Goal: Task Accomplishment & Management: Manage account settings

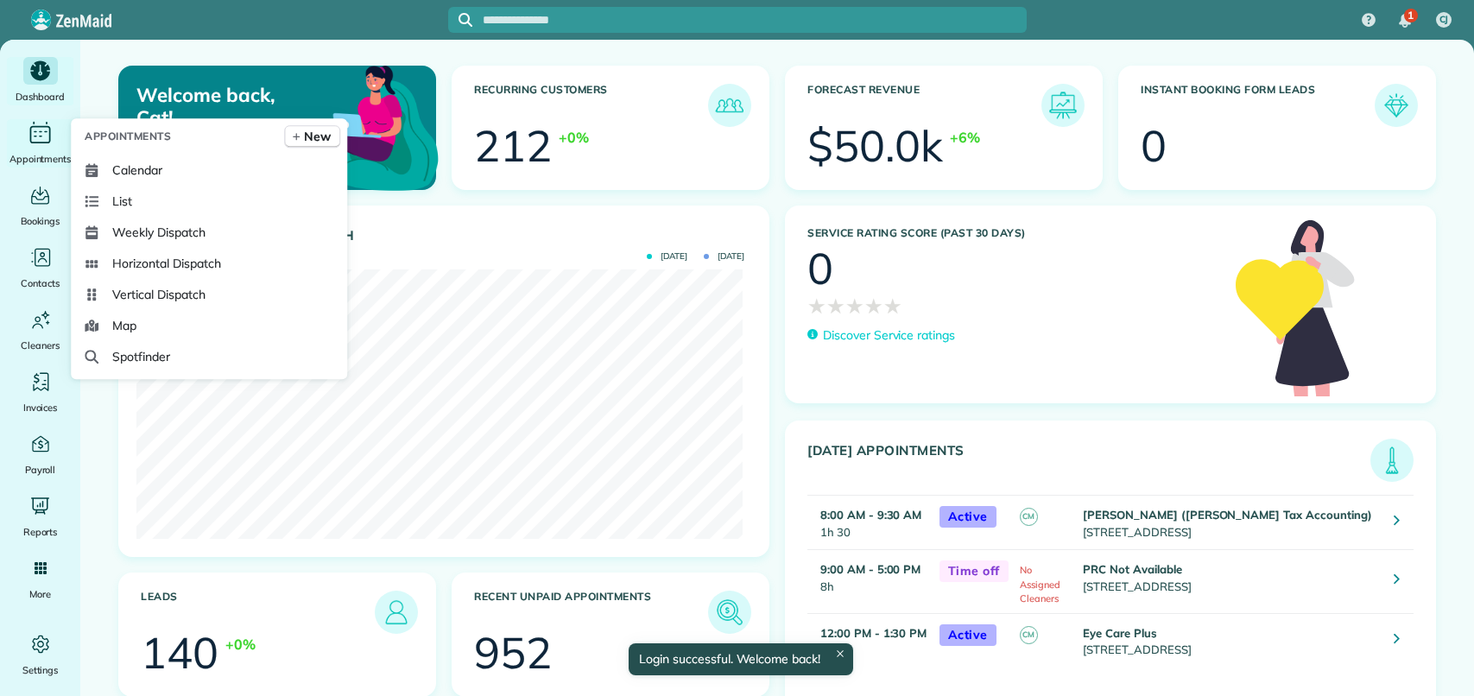
click at [47, 142] on icon "Main" at bounding box center [40, 134] width 21 height 17
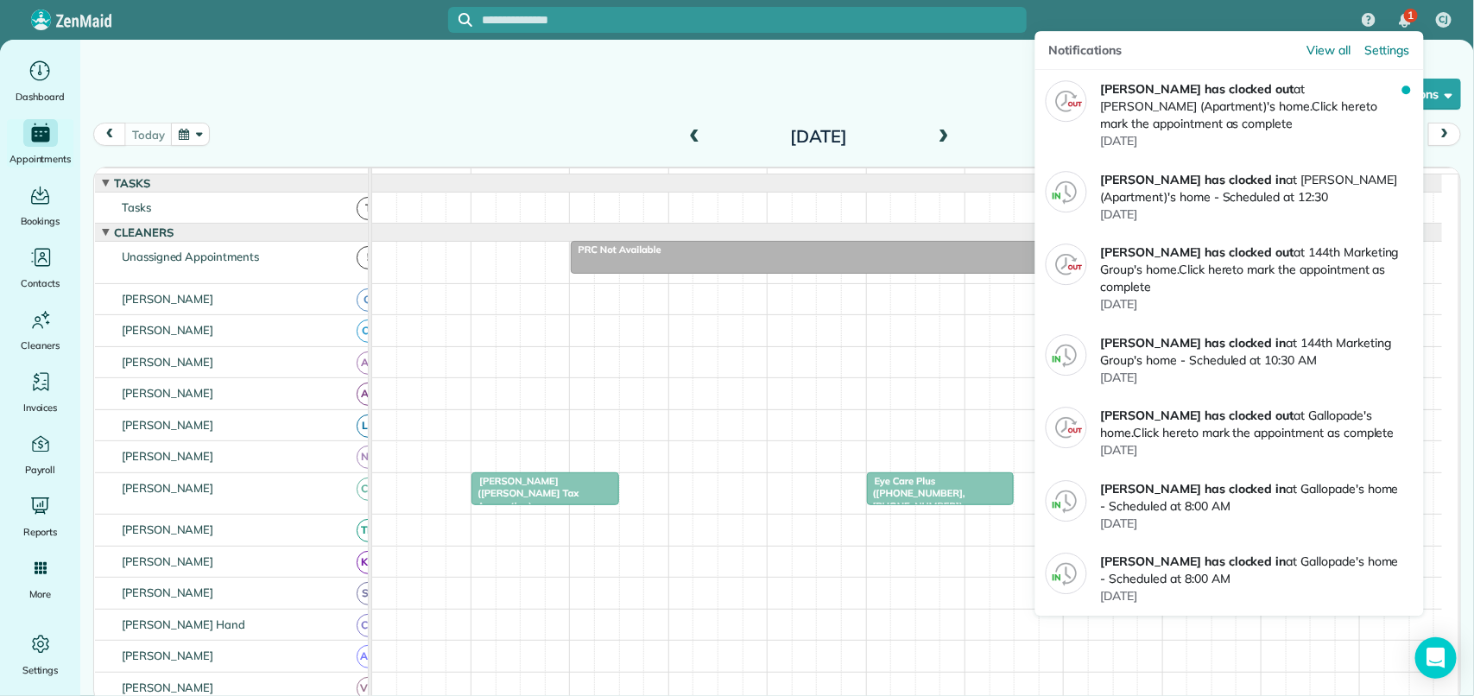
click at [1409, 16] on span "1" at bounding box center [1410, 16] width 6 height 14
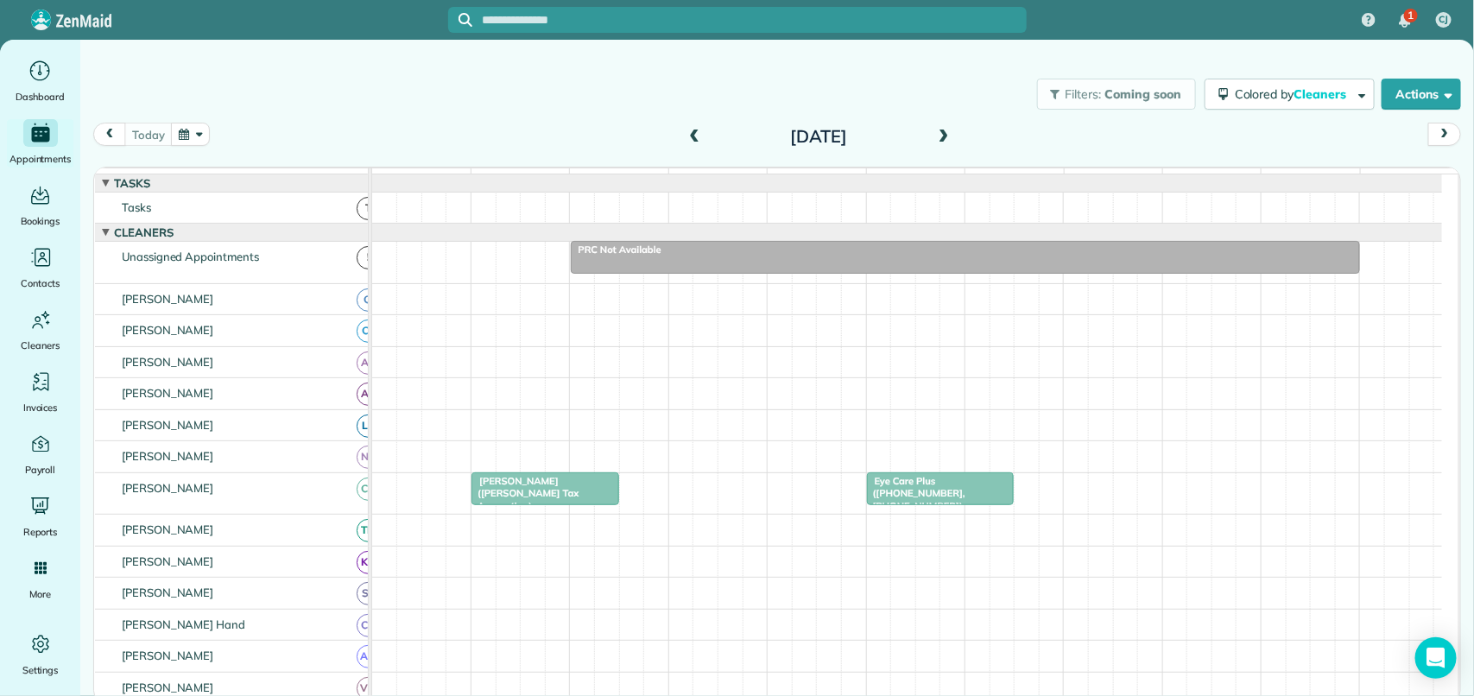
click at [578, 506] on span "Chris Bentley (Bentley Tax Accounting) (+14044275599)" at bounding box center [525, 499] width 108 height 49
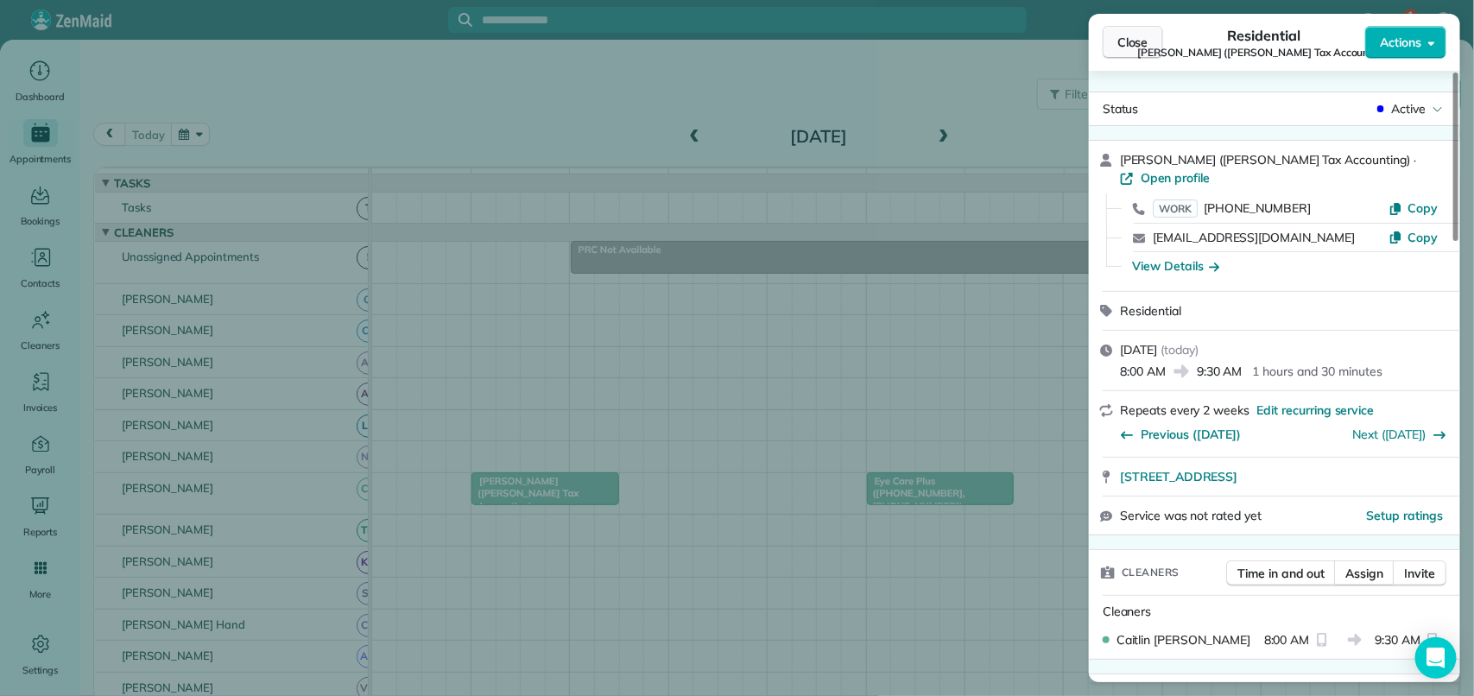
click at [1140, 39] on span "Close" at bounding box center [1132, 42] width 31 height 17
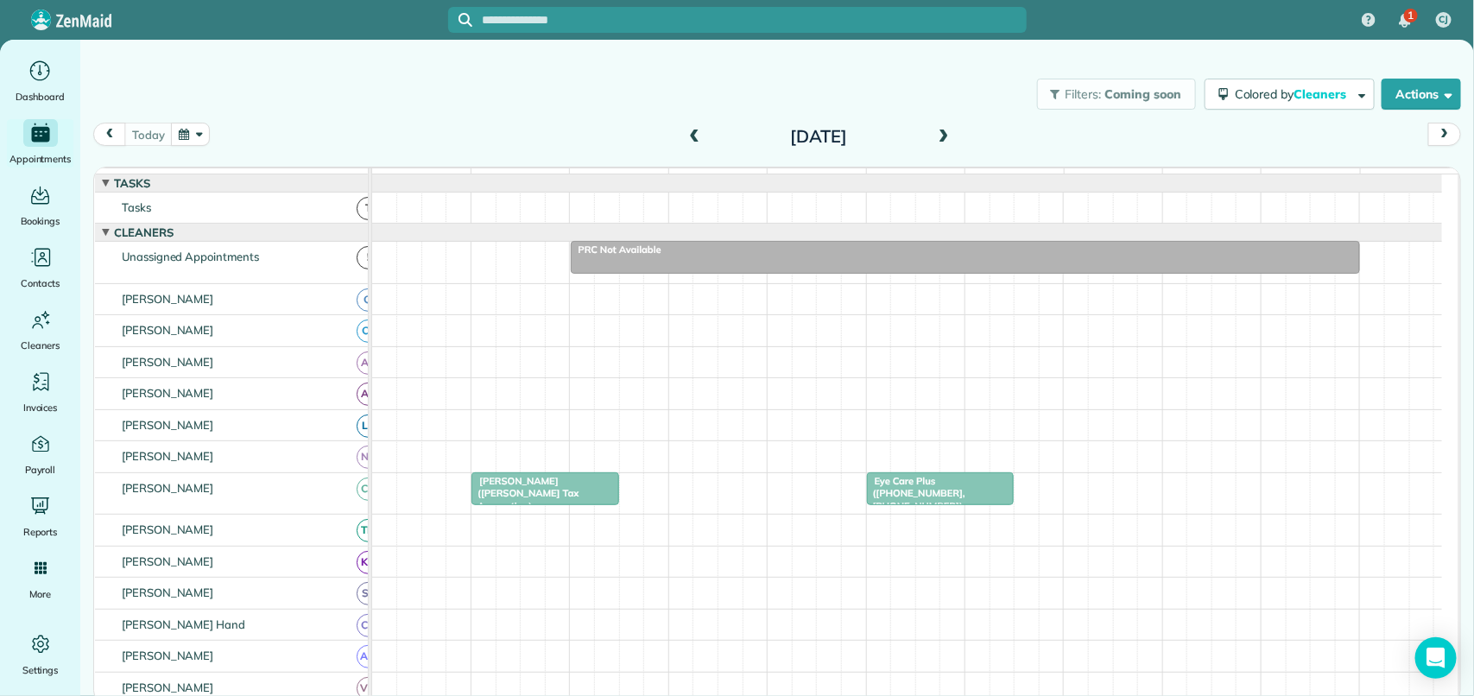
click at [942, 127] on span at bounding box center [943, 137] width 19 height 26
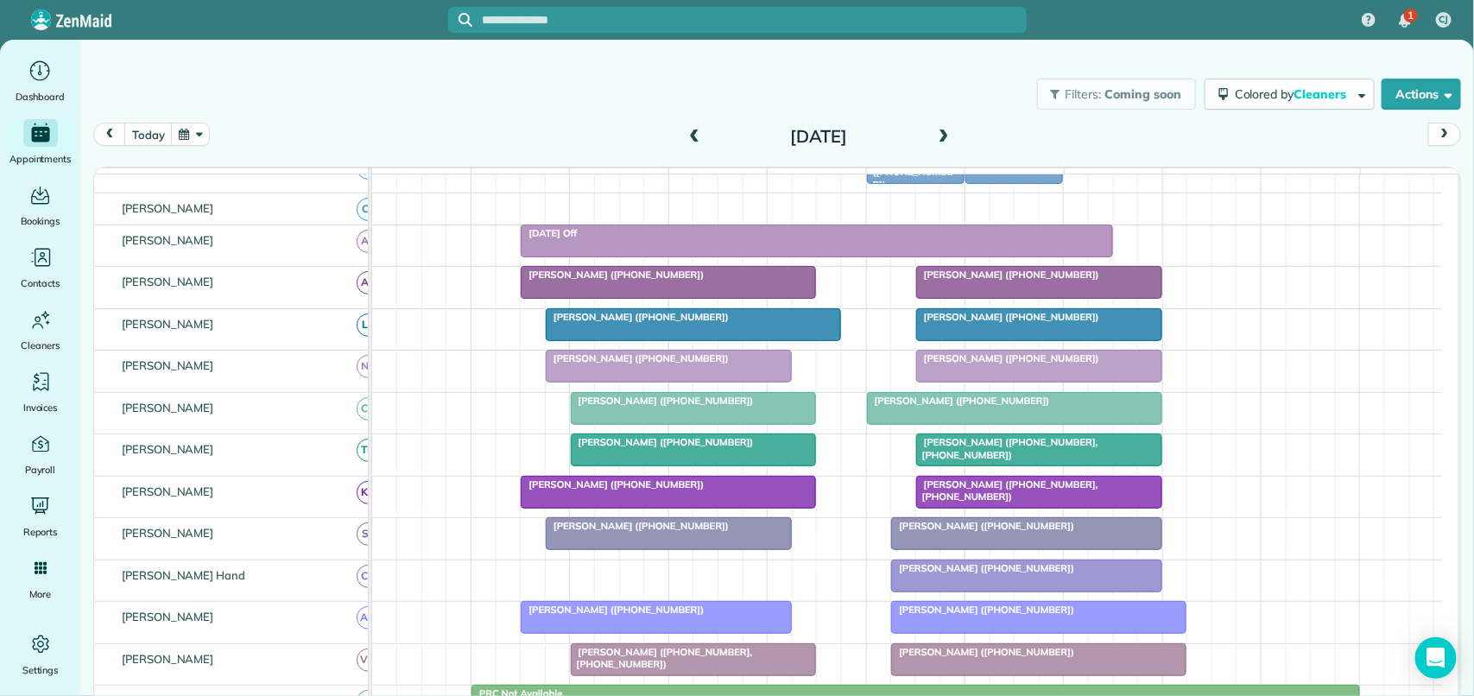
scroll to position [173, 0]
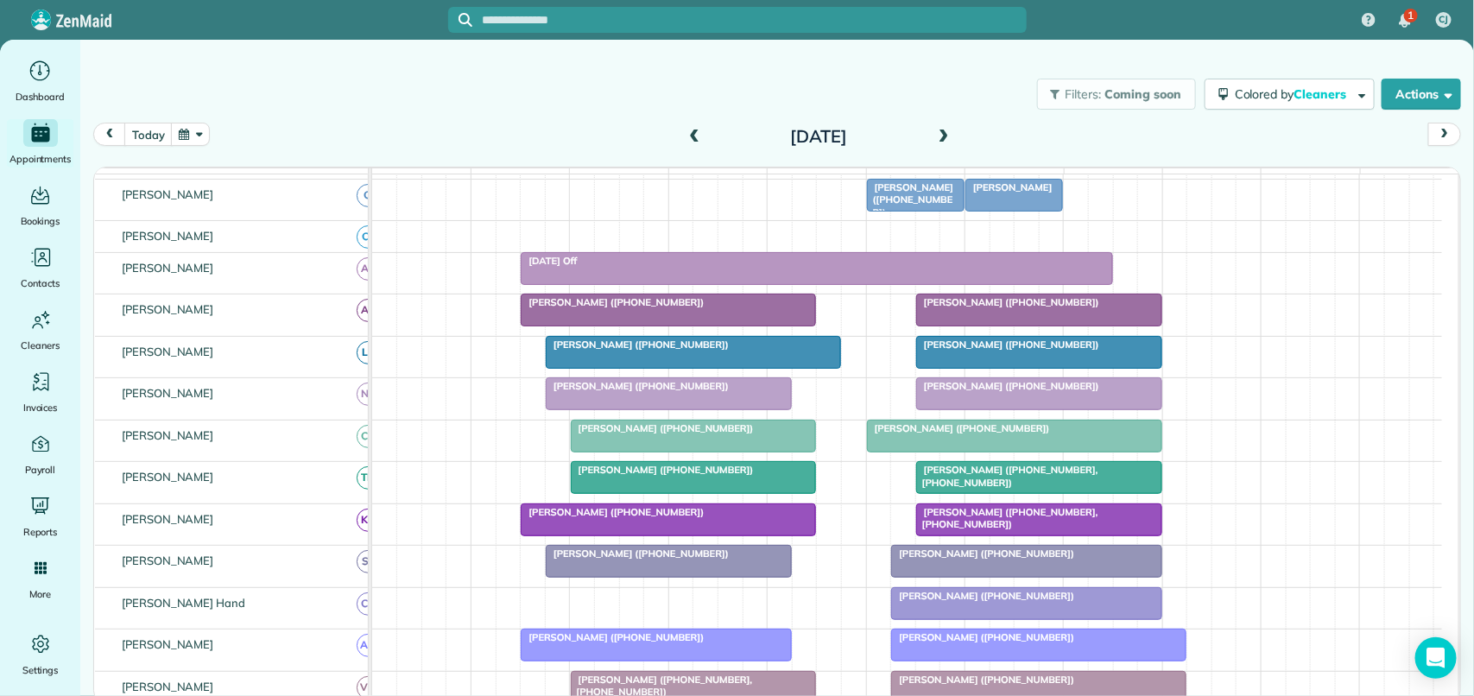
click at [659, 409] on div at bounding box center [668, 393] width 244 height 31
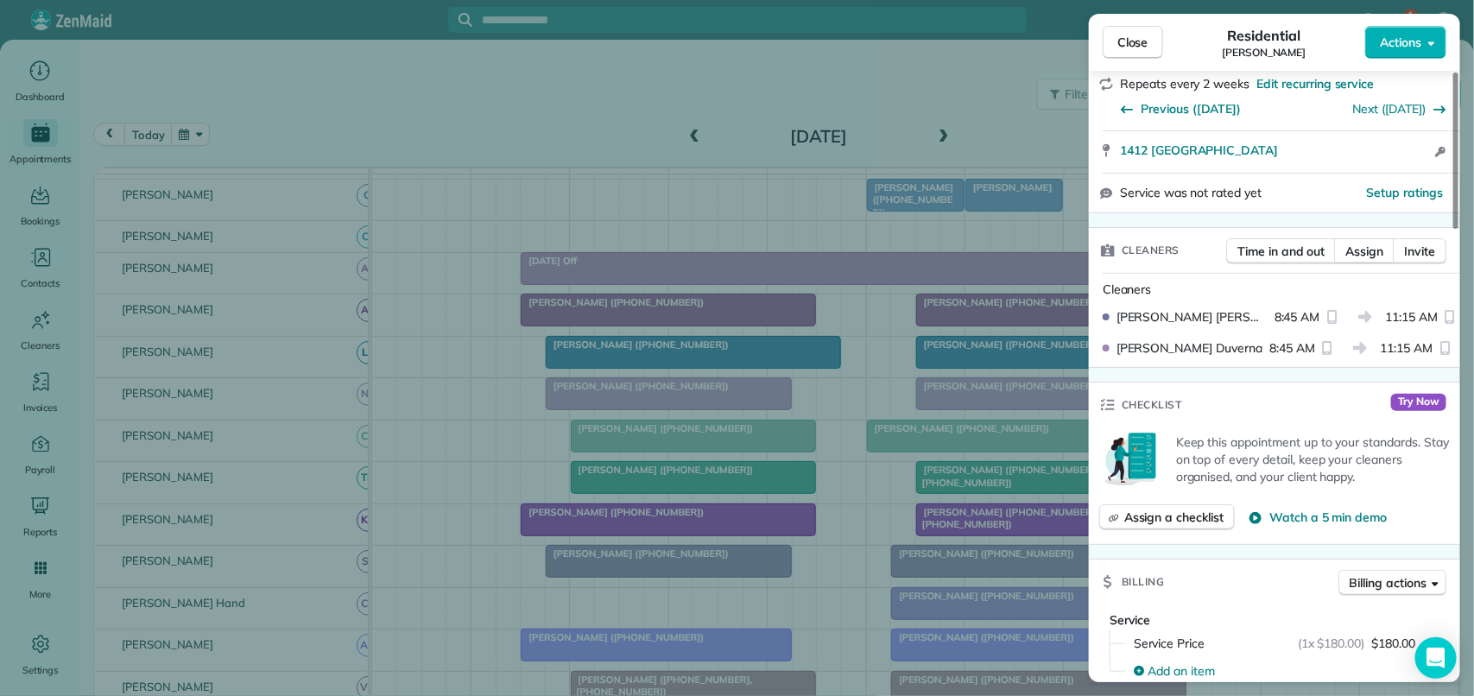
scroll to position [324, 0]
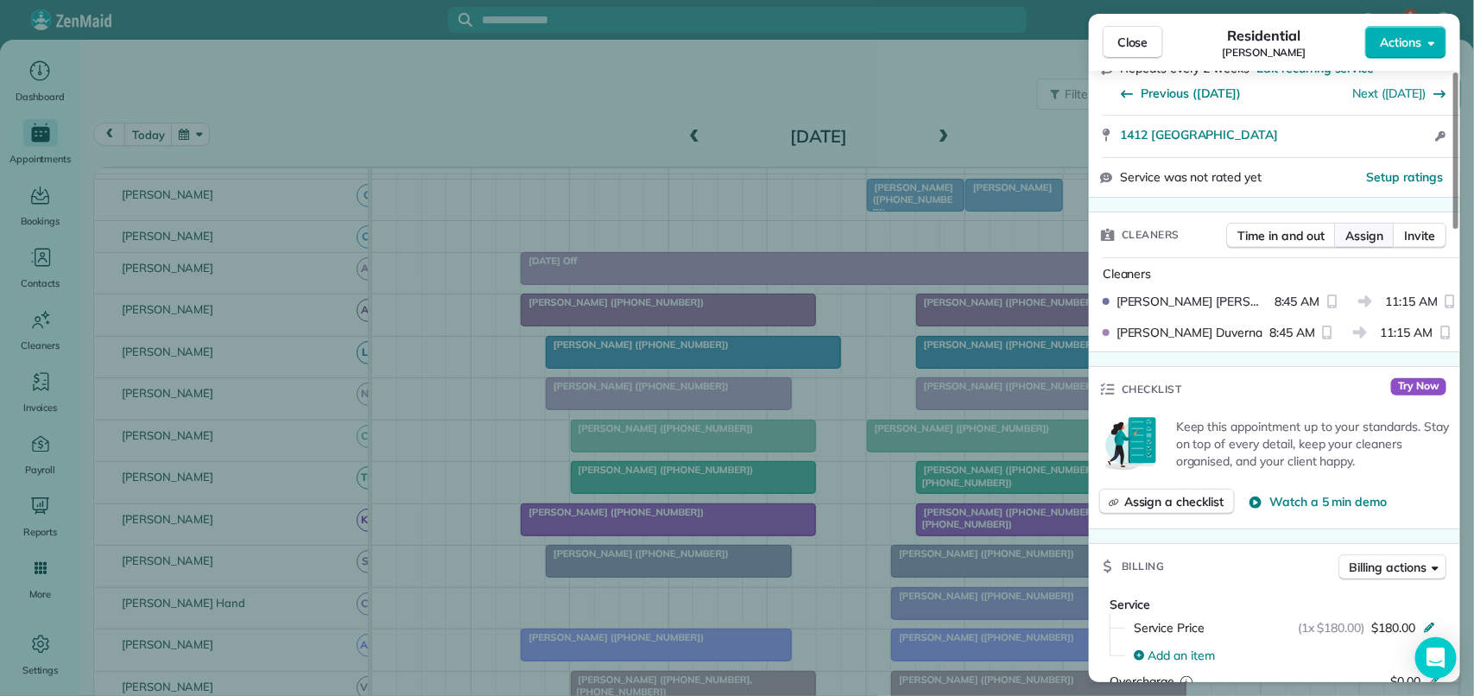
click at [1361, 229] on span "Assign" at bounding box center [1364, 235] width 38 height 17
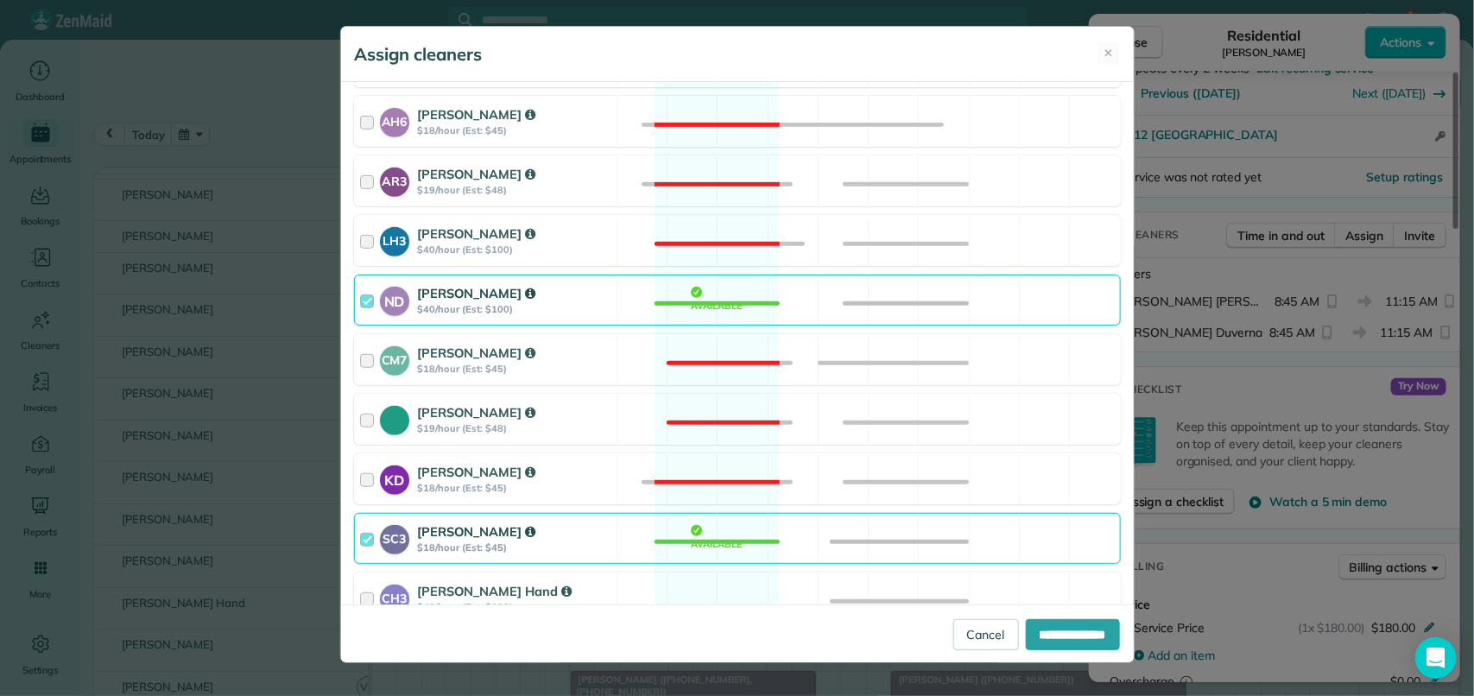
click at [710, 294] on div "ND Nathalie Duverna $40/hour (Est: $100) Available" at bounding box center [737, 300] width 767 height 51
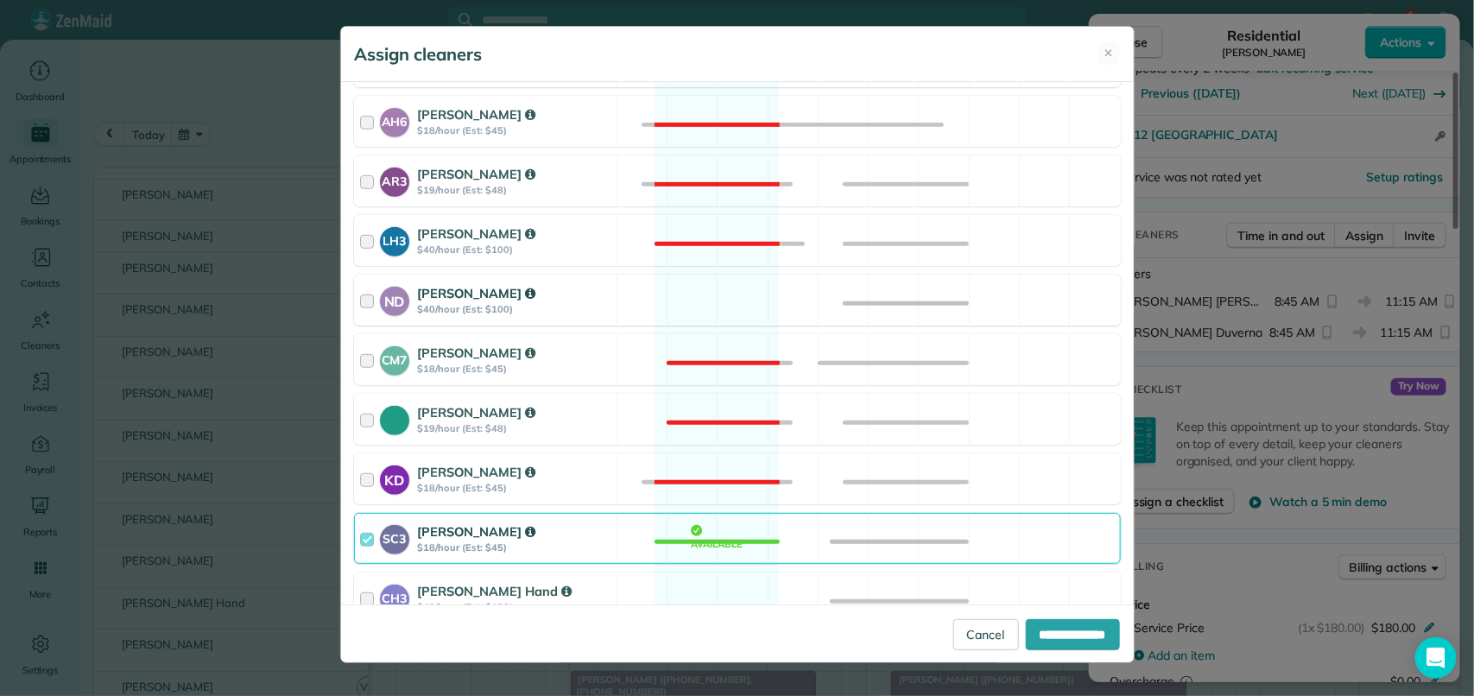
scroll to position [540, 0]
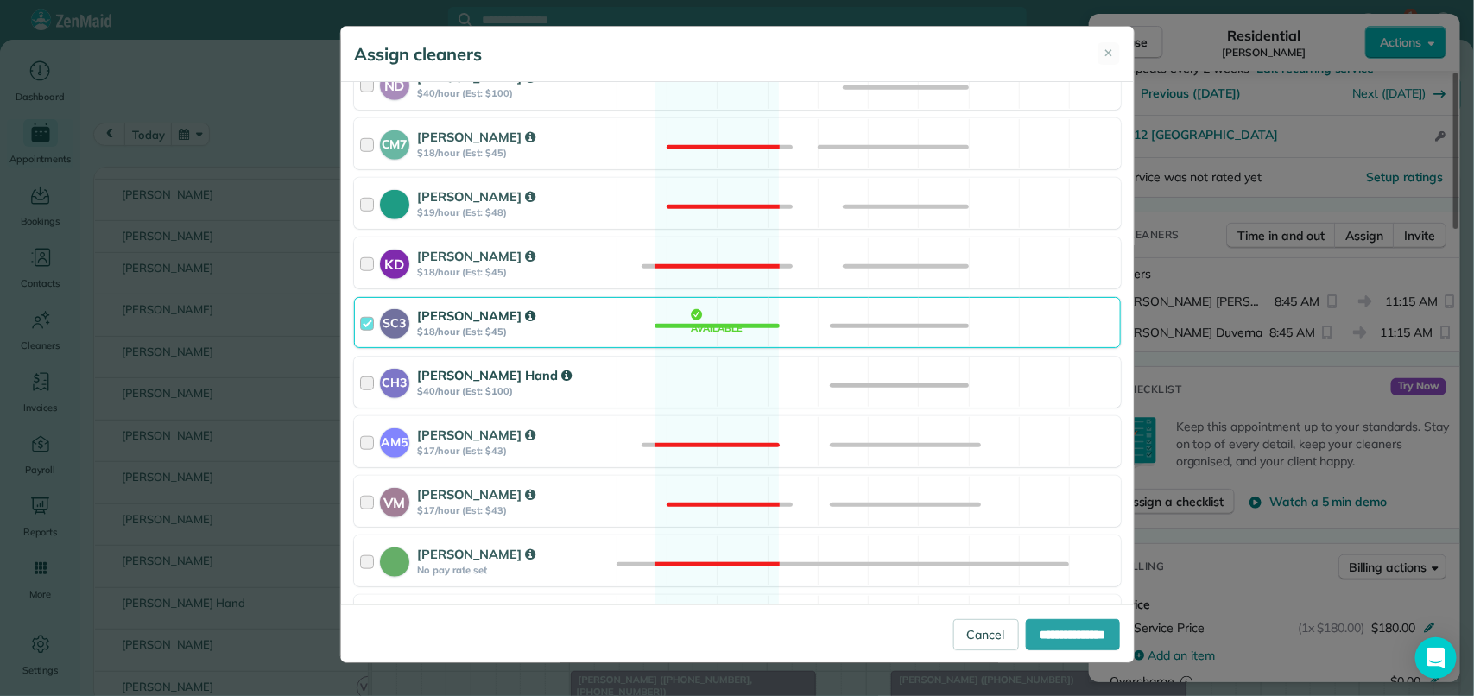
click at [706, 373] on div "CH3 Cortney Hand $40/hour (Est: $100) Available" at bounding box center [737, 382] width 767 height 51
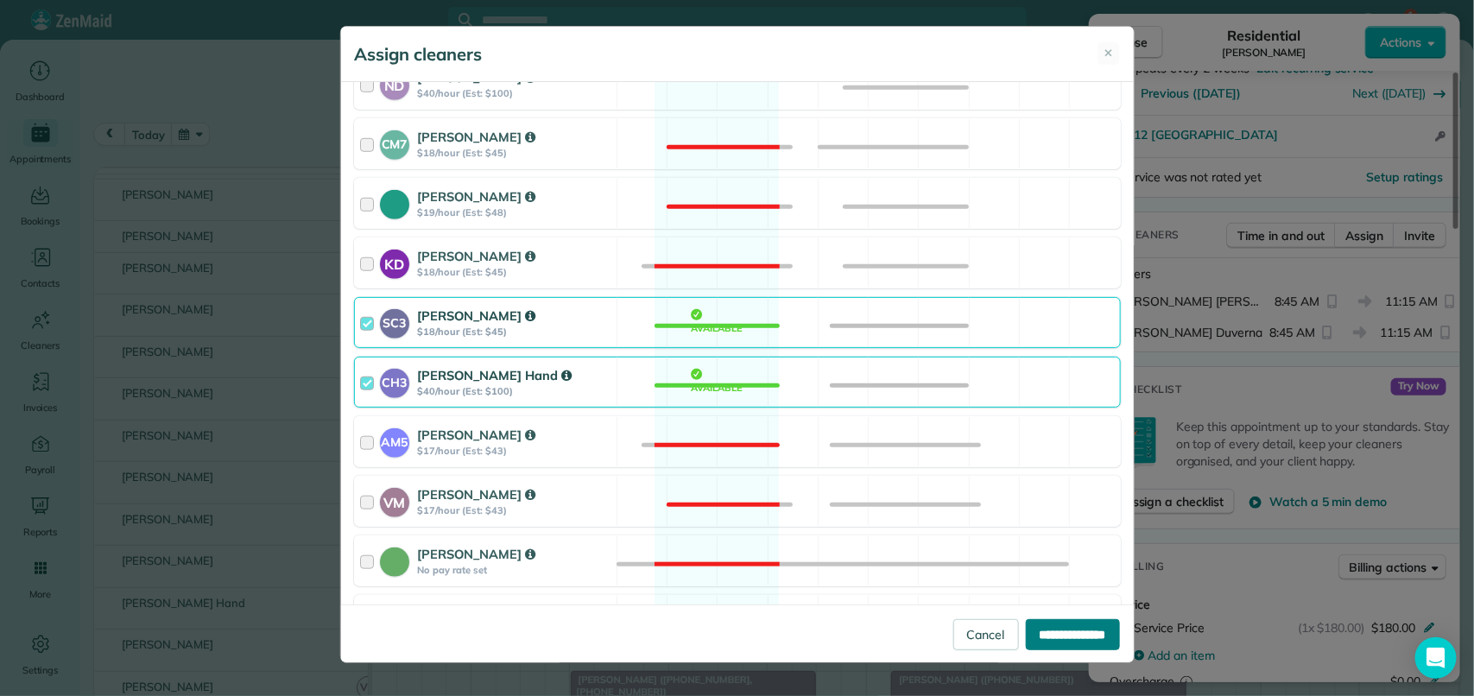
click at [1060, 637] on input "**********" at bounding box center [1073, 634] width 94 height 31
type input "**********"
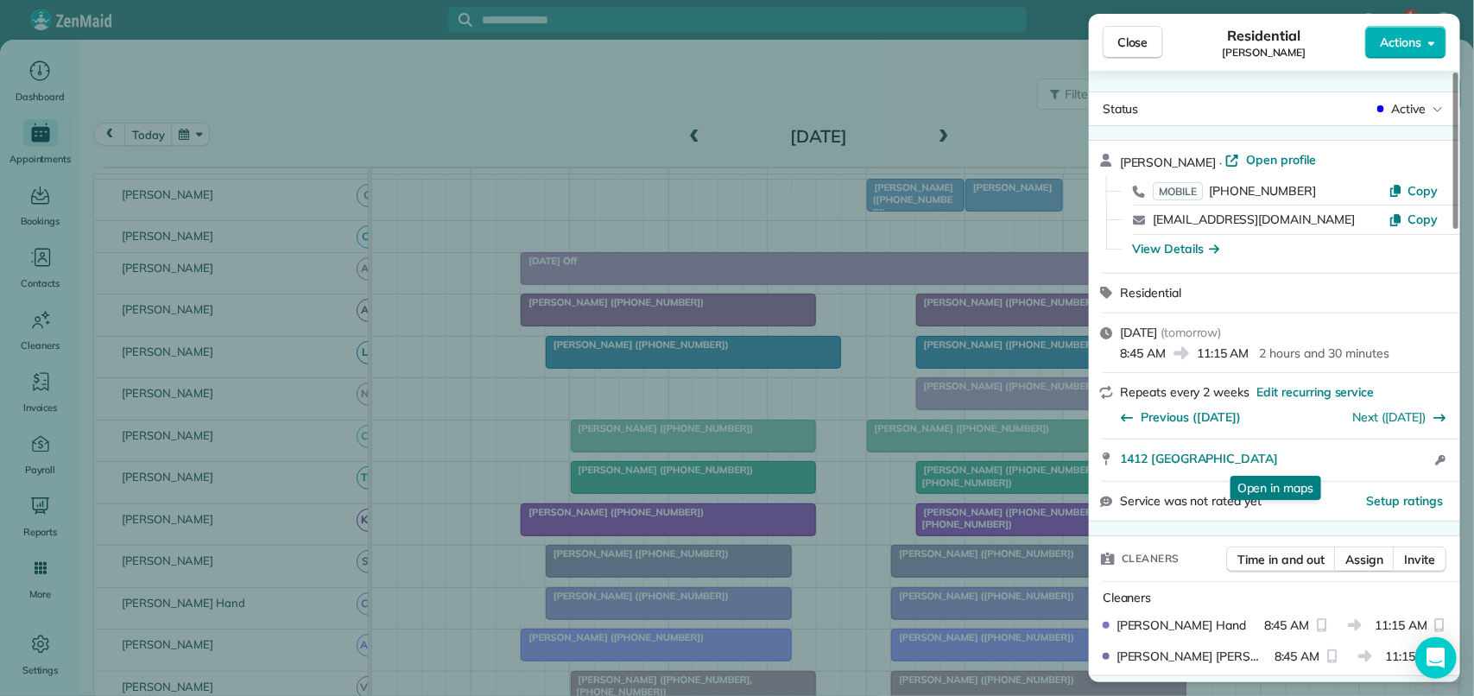
drag, startPoint x: 1153, startPoint y: 41, endPoint x: 1146, endPoint y: 52, distance: 13.0
click at [1153, 41] on button "Close" at bounding box center [1132, 42] width 60 height 33
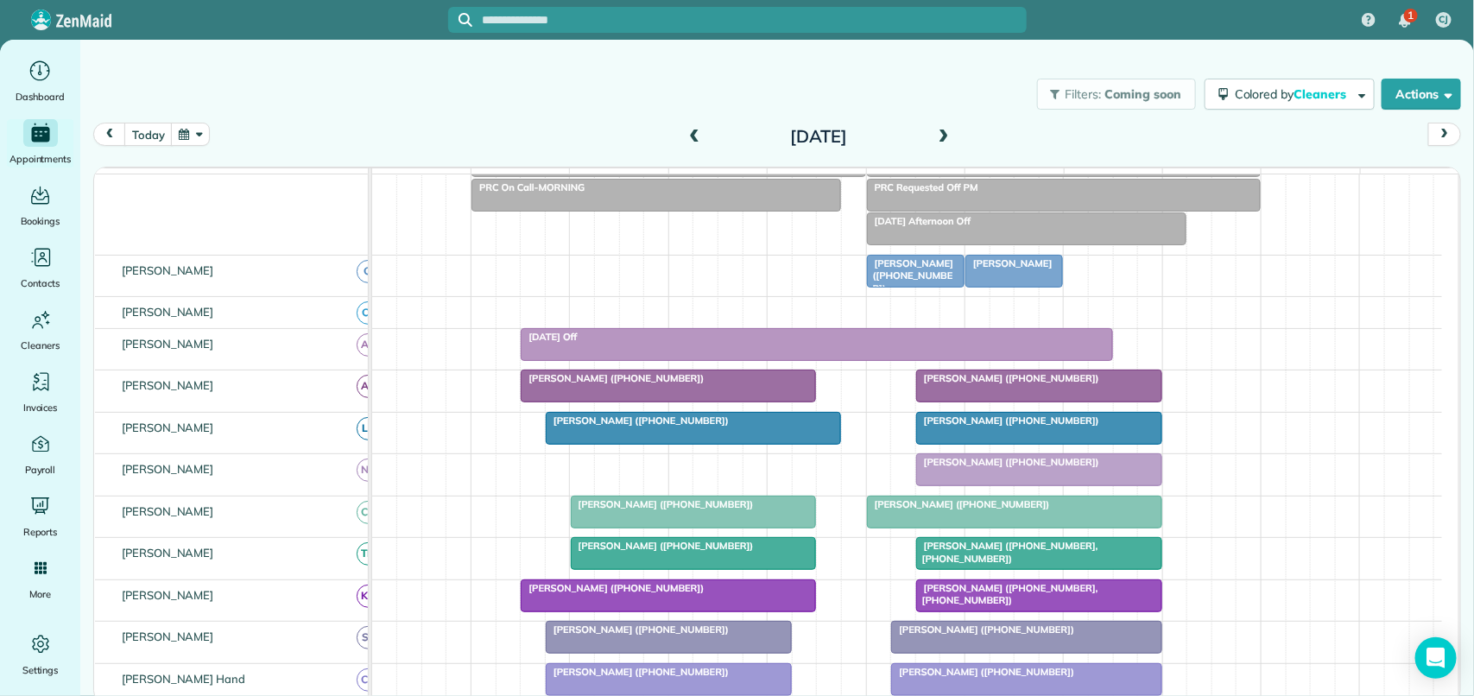
scroll to position [65, 0]
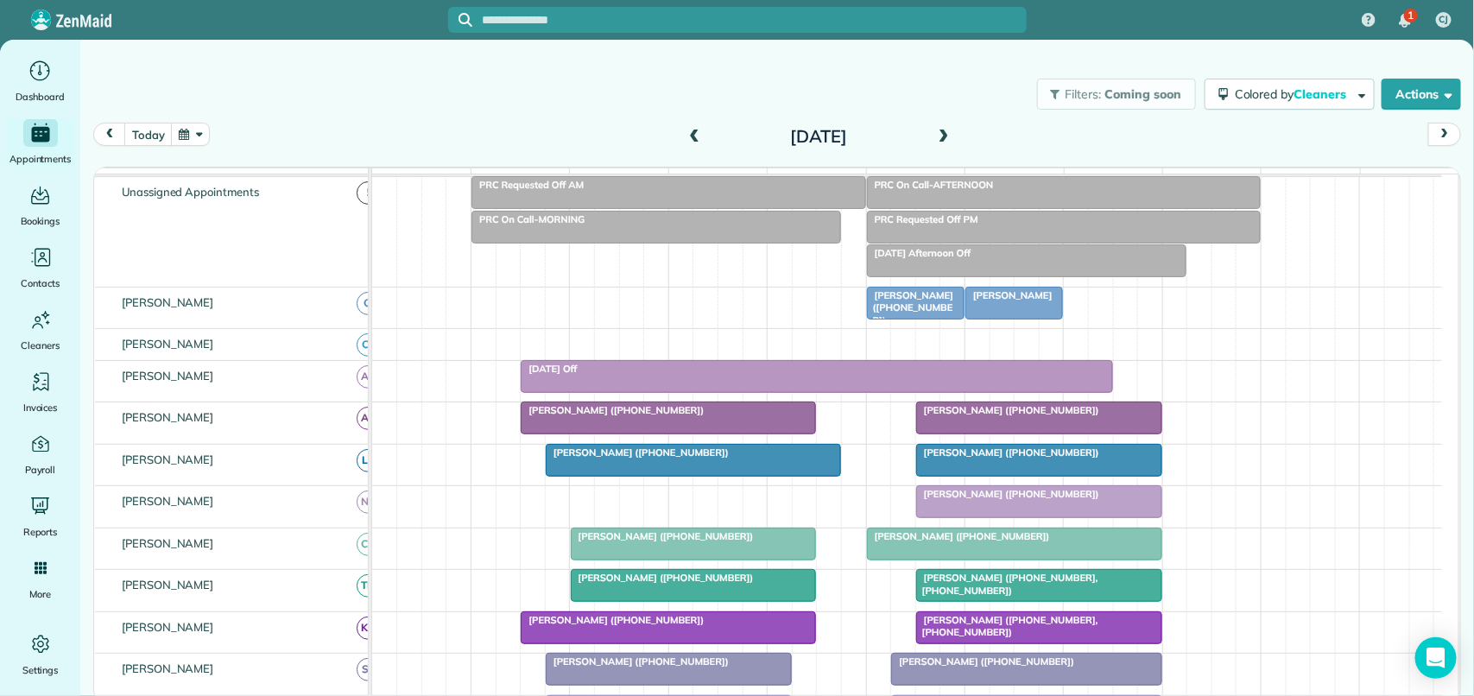
click at [666, 191] on div "PRC Requested Off AM" at bounding box center [669, 185] width 384 height 12
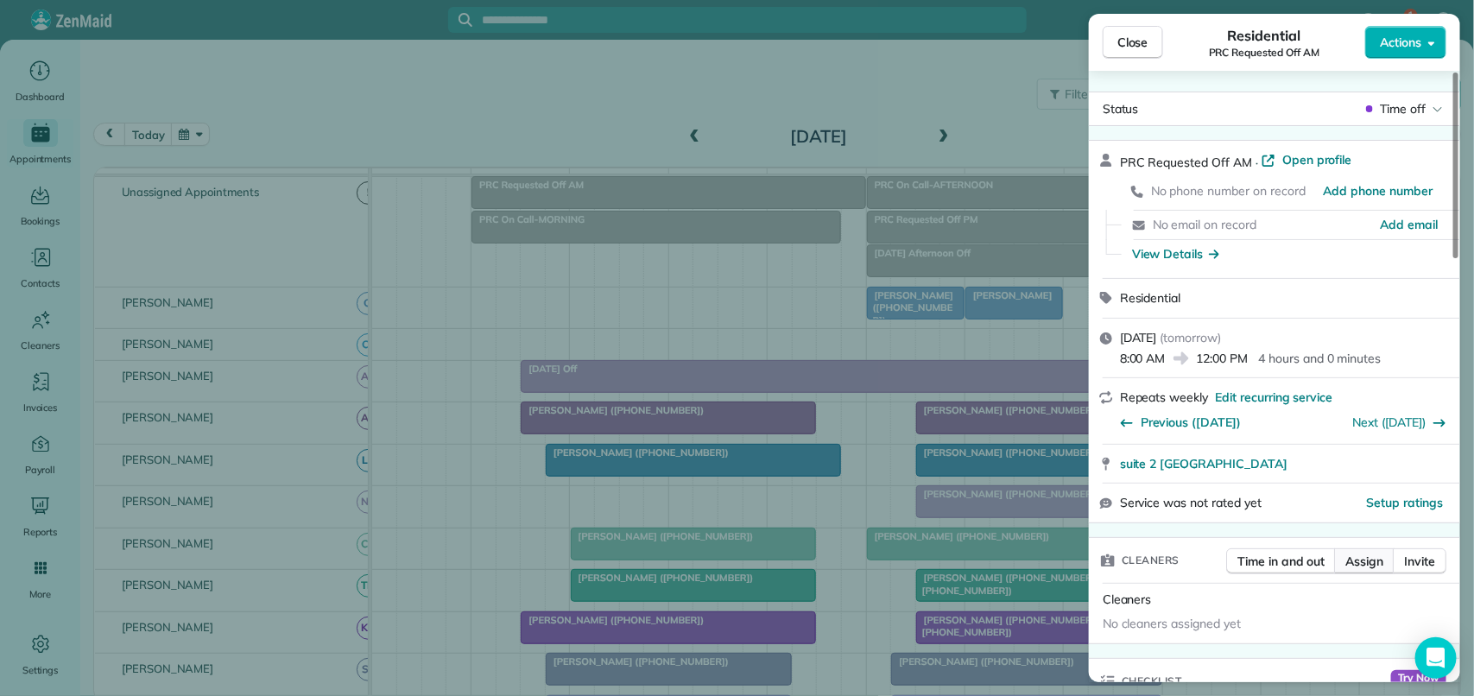
click at [1379, 554] on span "Assign" at bounding box center [1364, 561] width 38 height 17
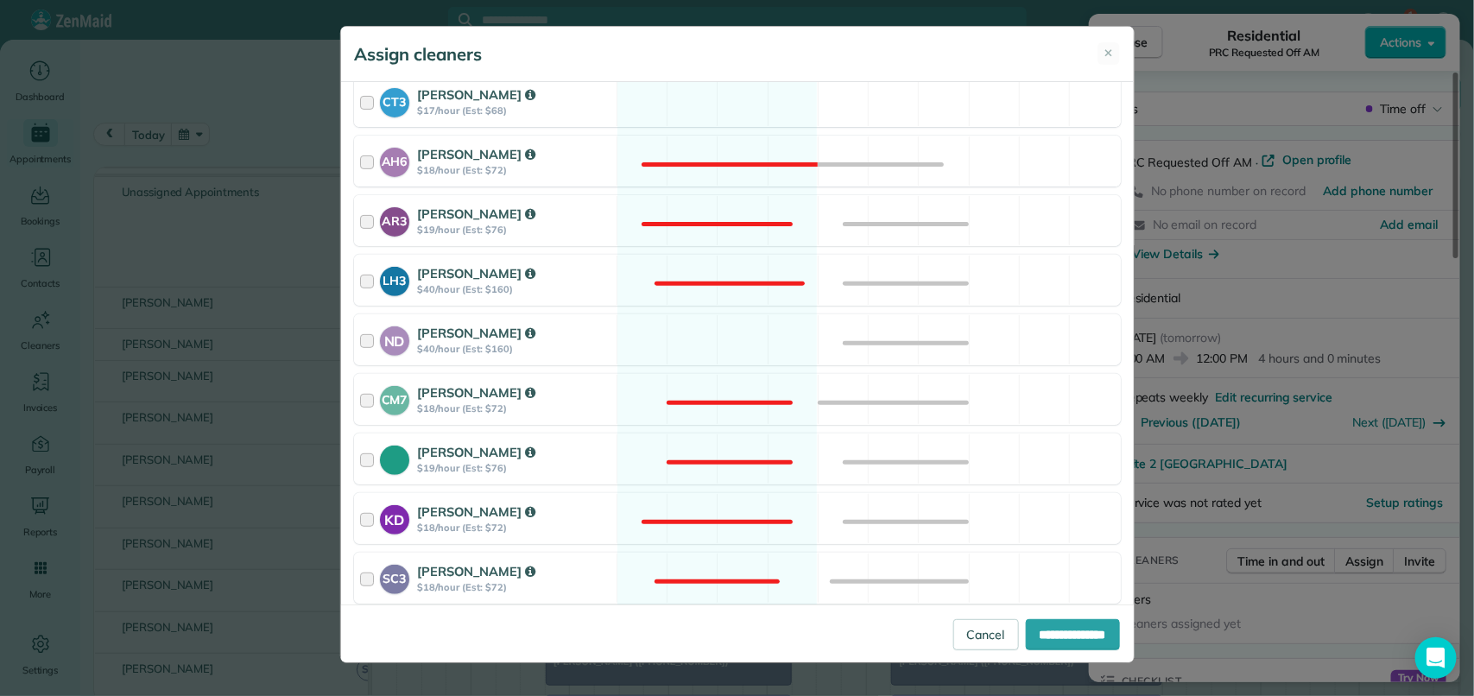
scroll to position [216, 0]
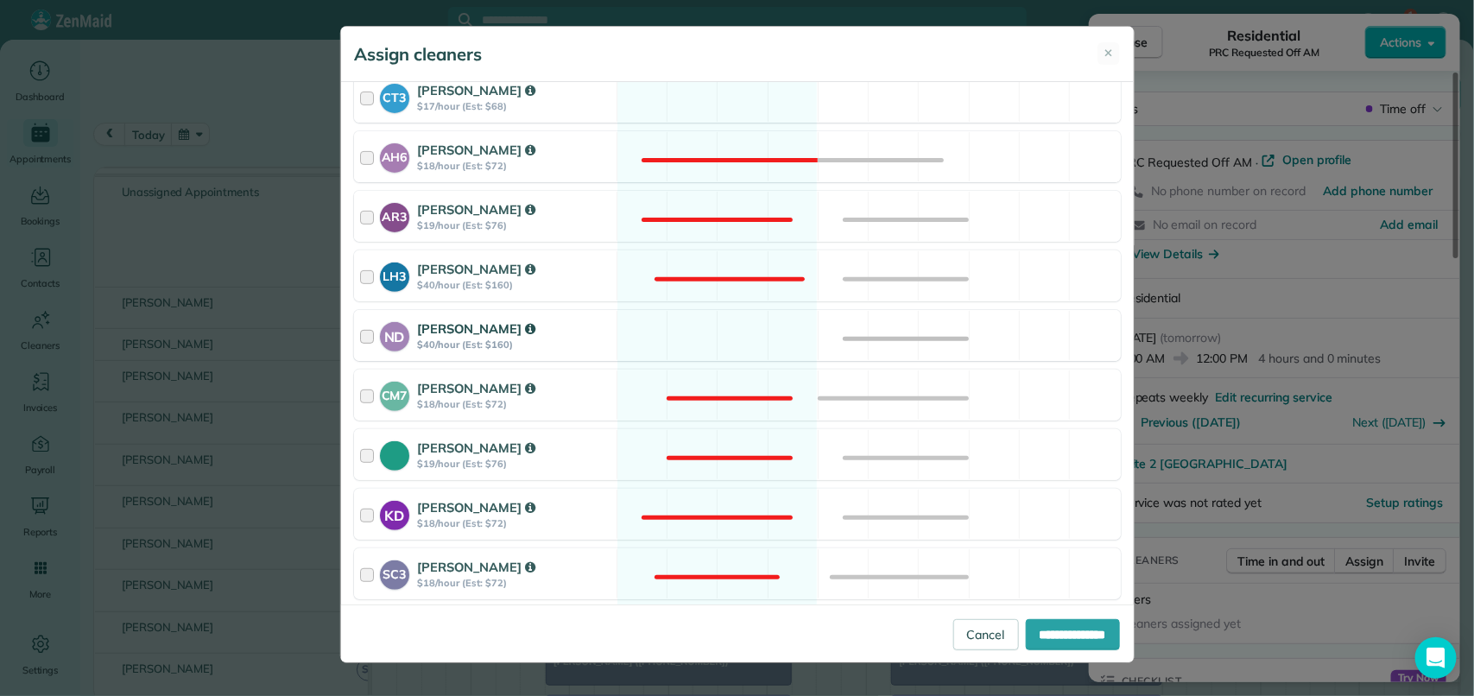
click at [734, 329] on div "ND Nathalie Duverna $40/hour (Est: $160) Available" at bounding box center [737, 335] width 767 height 51
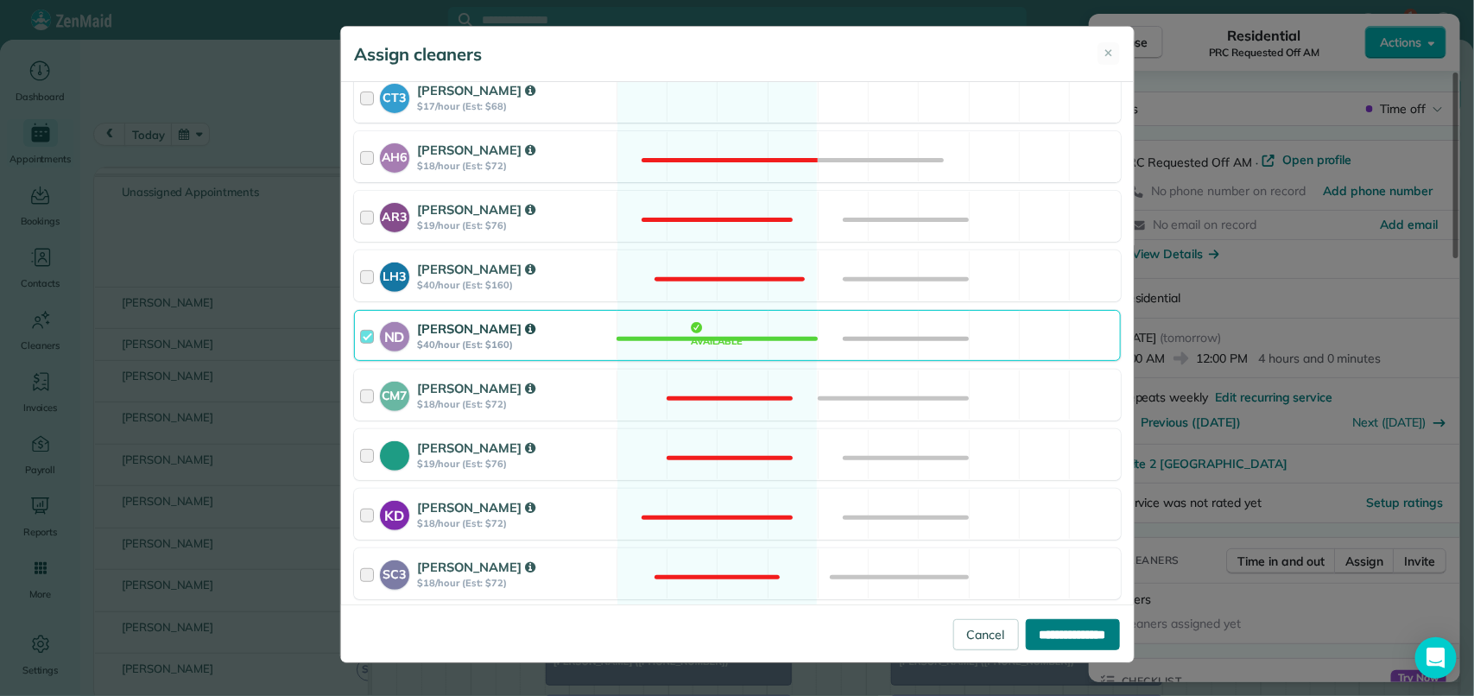
click at [1076, 637] on input "**********" at bounding box center [1073, 634] width 94 height 31
type input "**********"
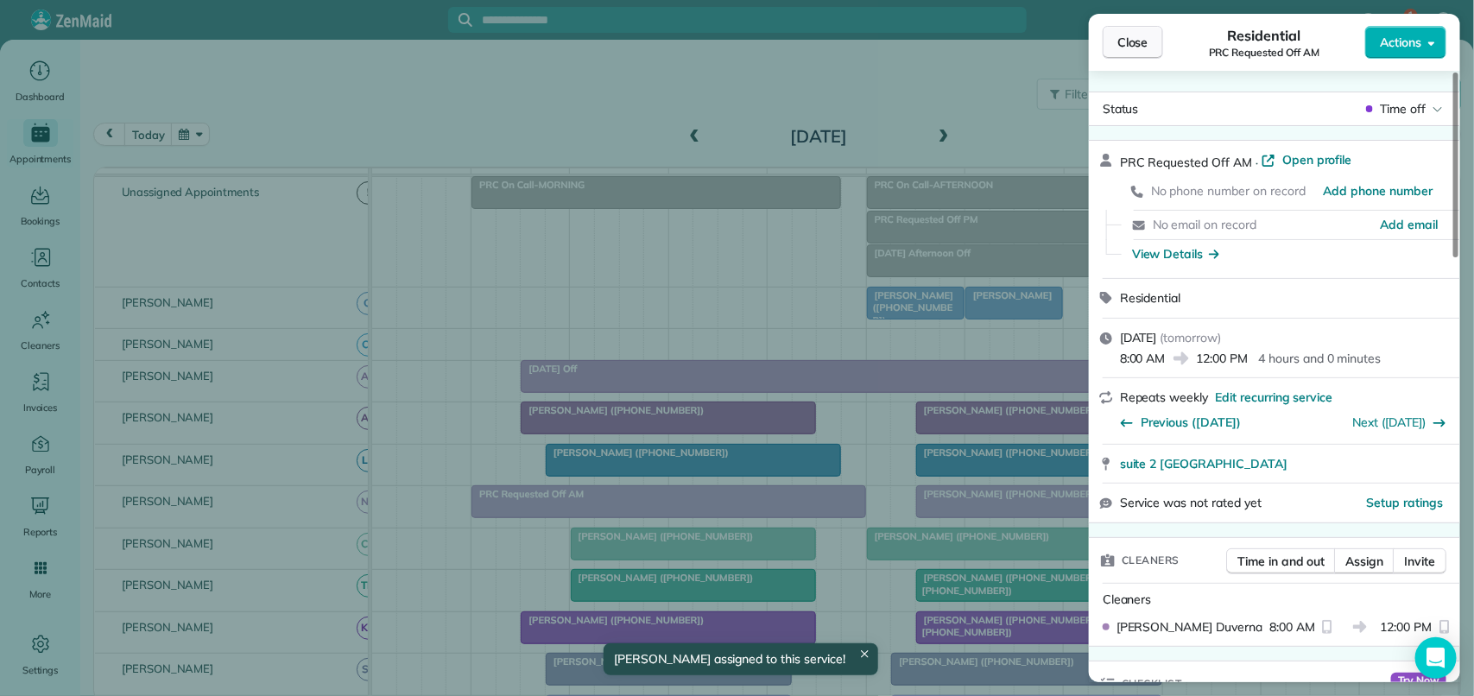
click at [1137, 41] on span "Close" at bounding box center [1132, 42] width 31 height 17
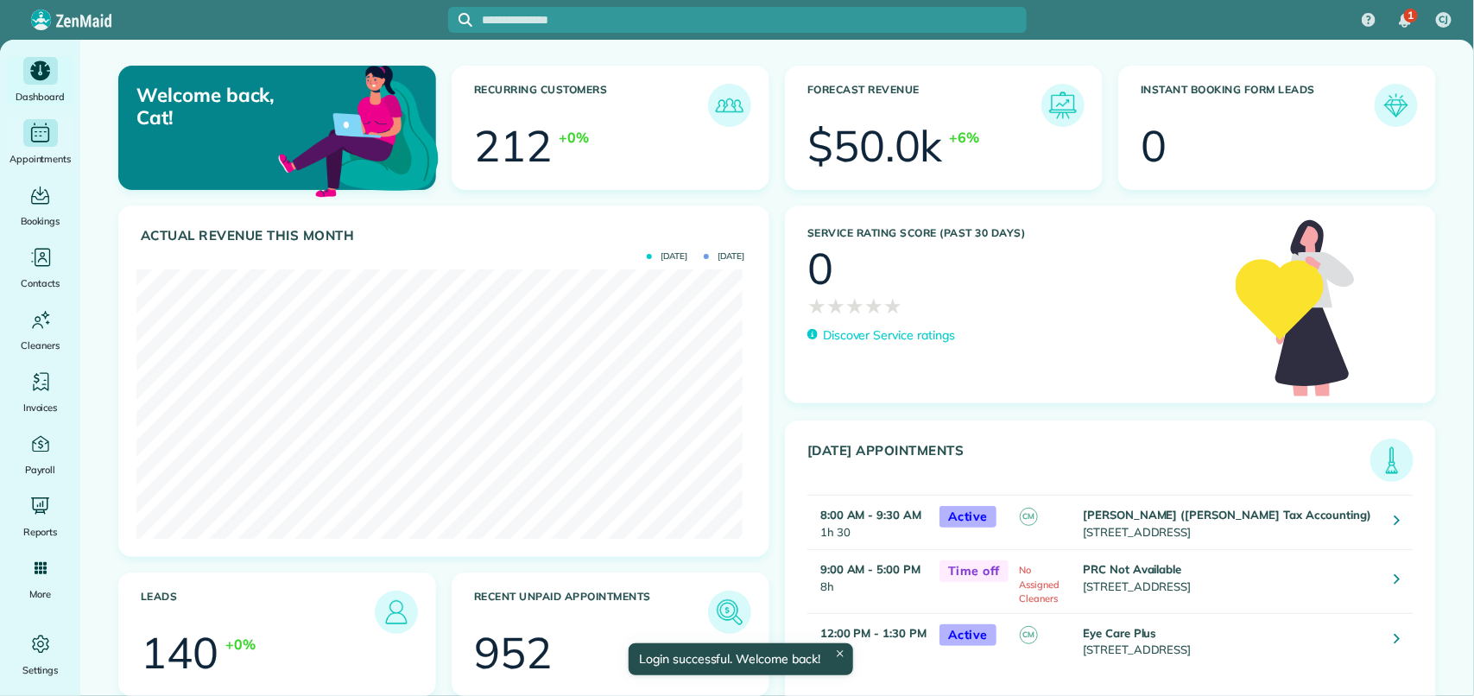
scroll to position [269, 606]
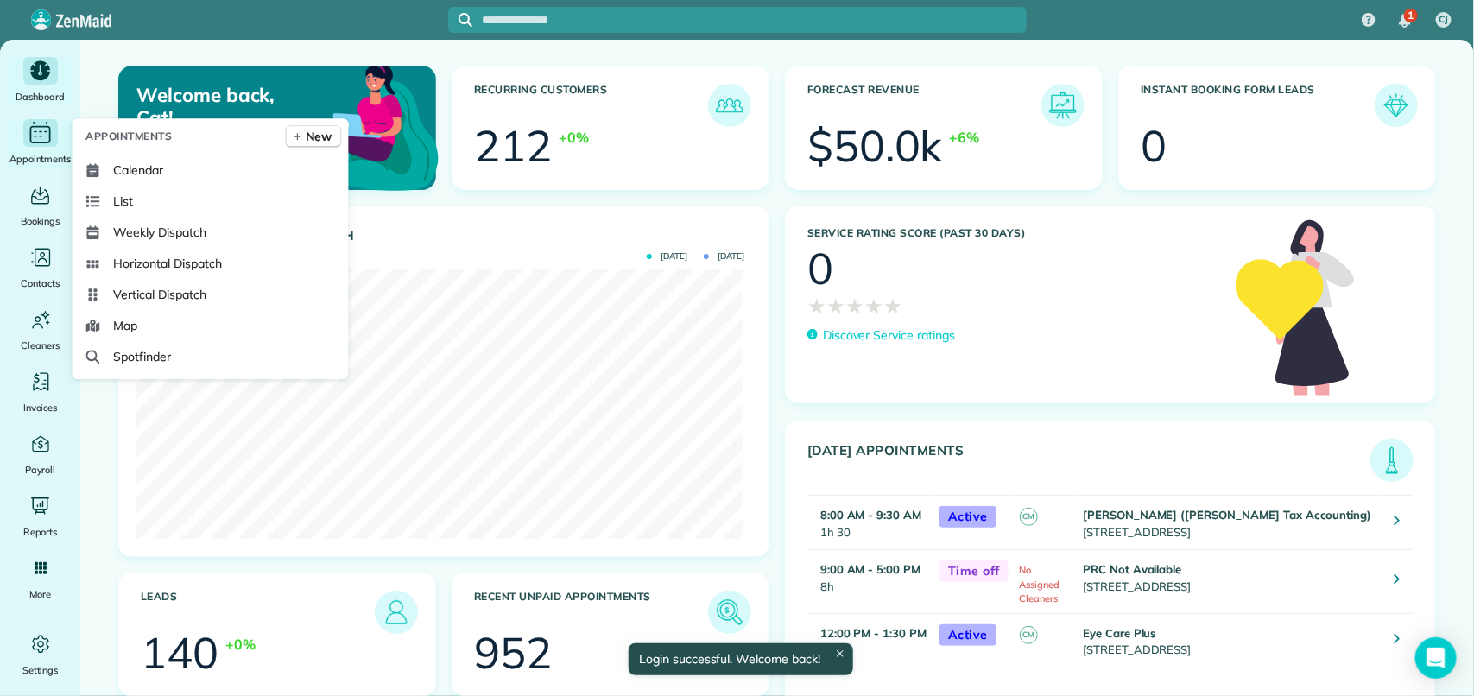
click at [35, 138] on icon "Main" at bounding box center [40, 133] width 27 height 26
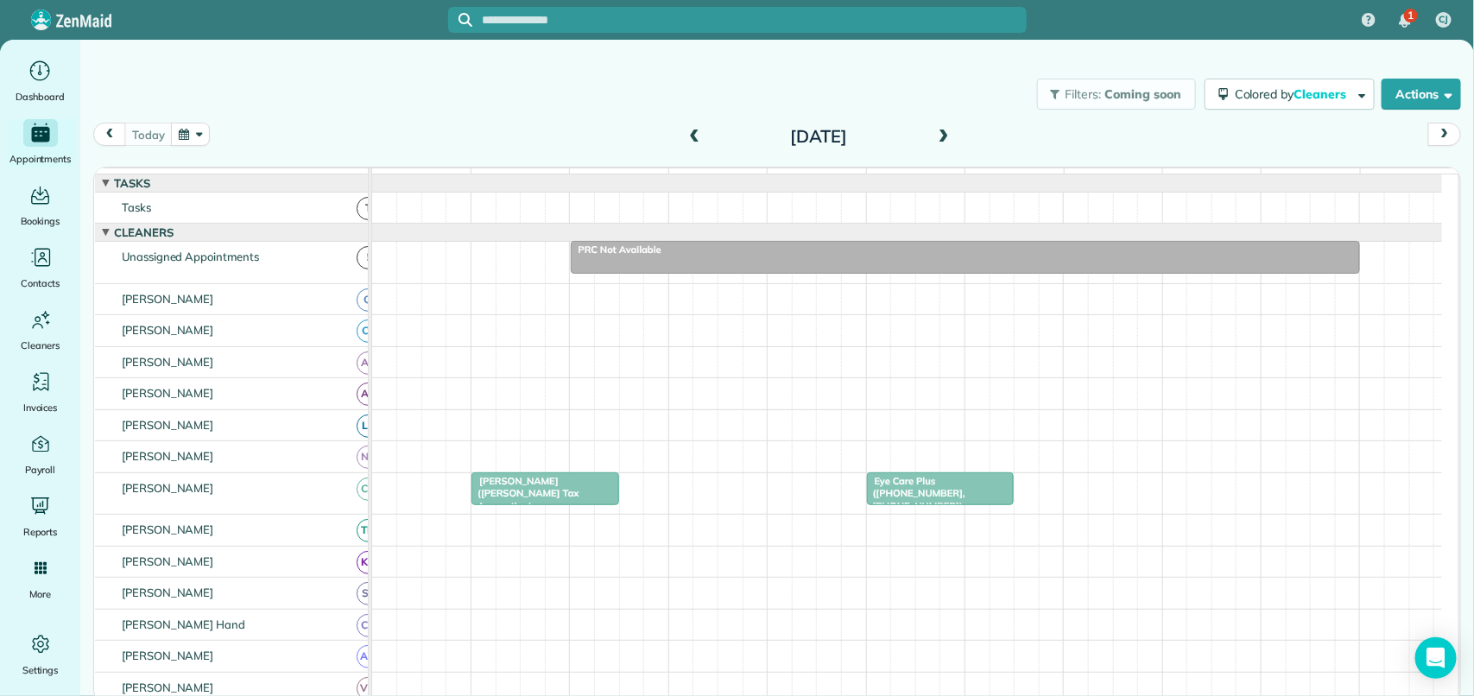
click at [948, 130] on span at bounding box center [943, 138] width 19 height 16
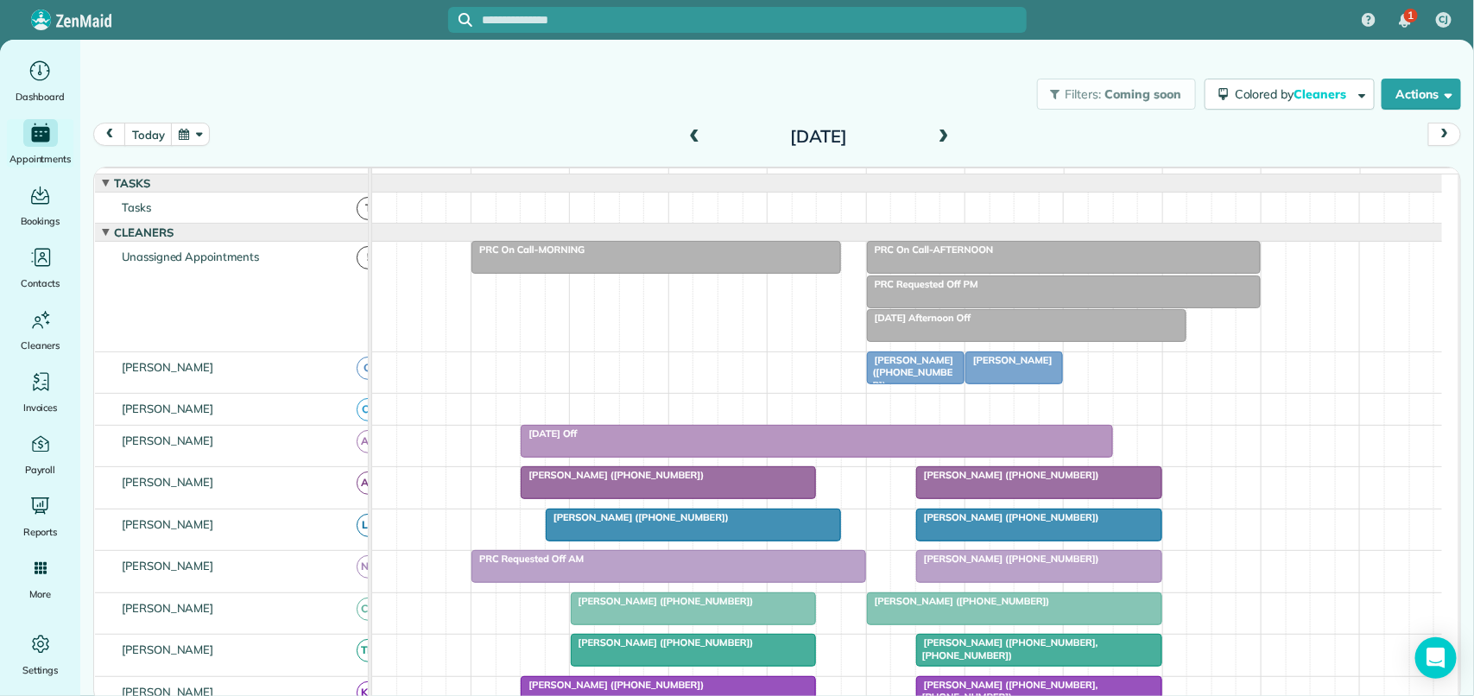
click at [676, 565] on div "PRC Requested Off AM" at bounding box center [669, 559] width 384 height 12
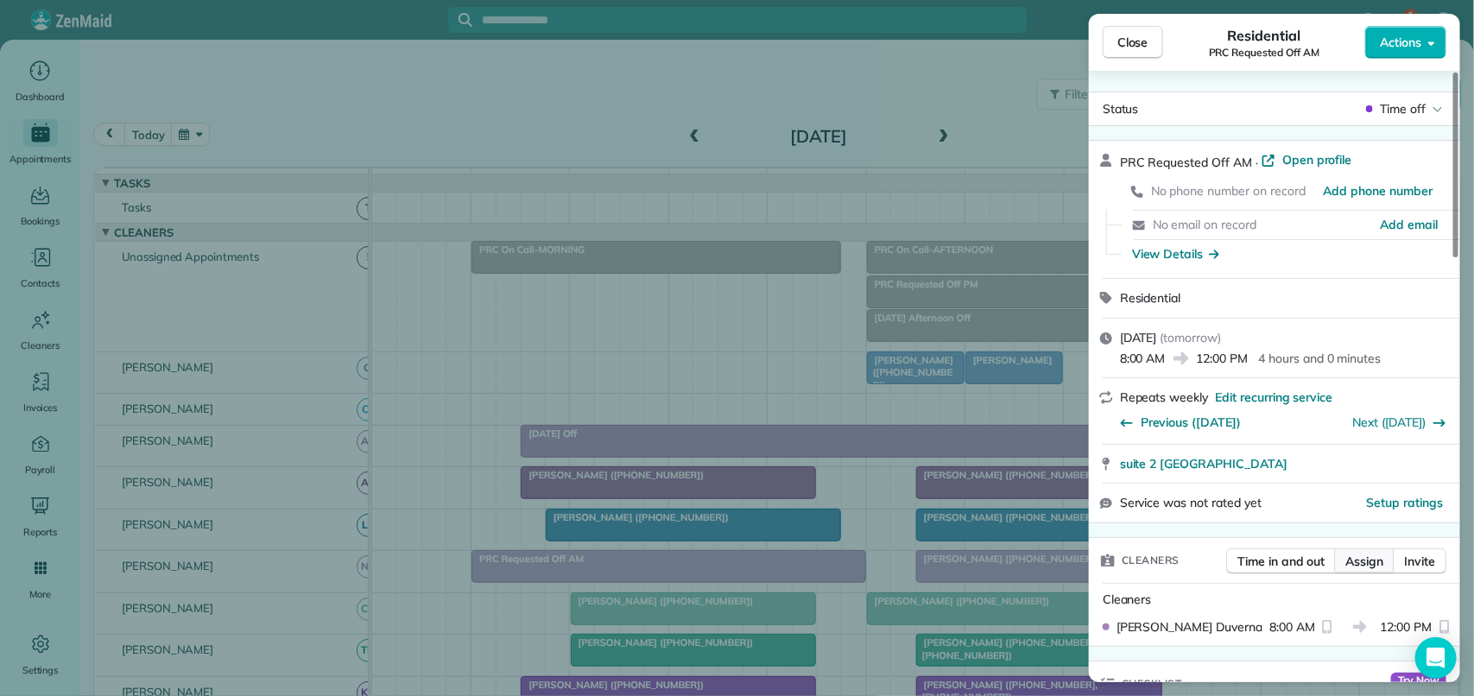
click at [1367, 559] on span "Assign" at bounding box center [1364, 561] width 38 height 17
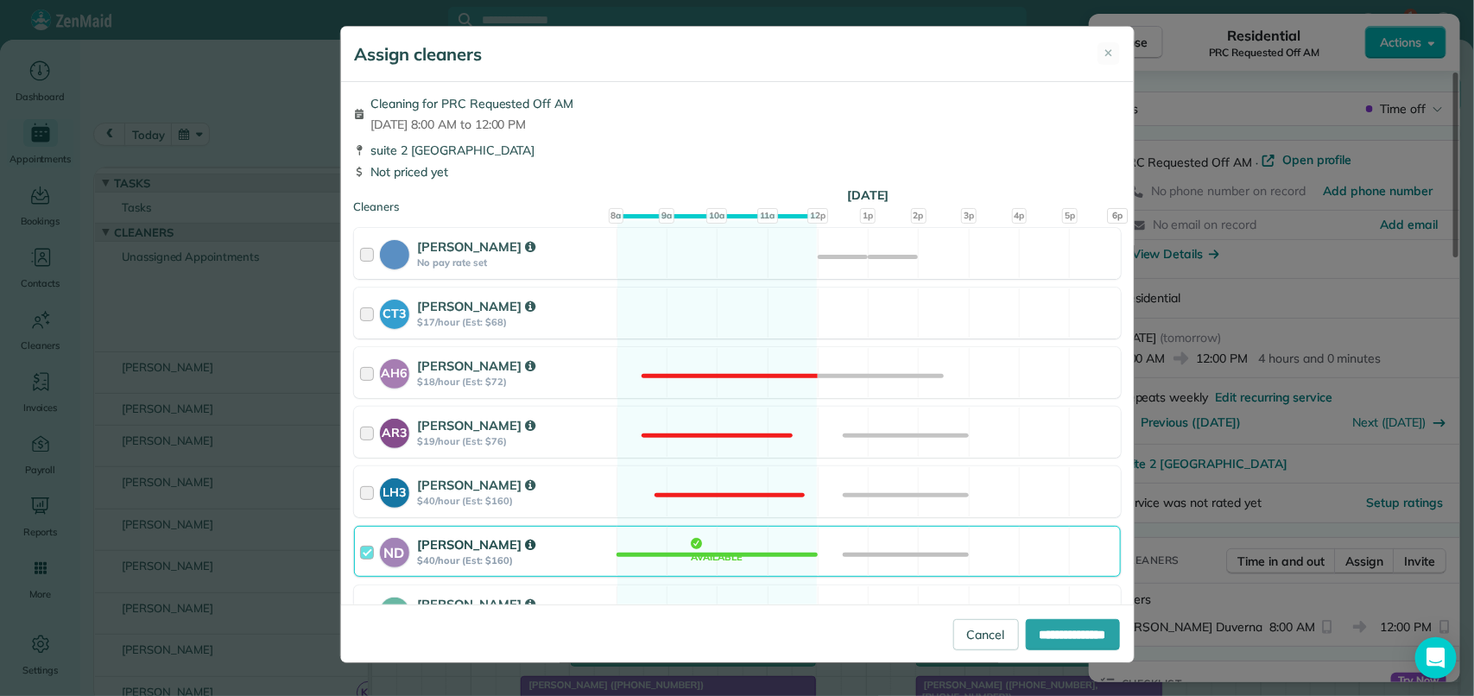
drag, startPoint x: 714, startPoint y: 553, endPoint x: 767, endPoint y: 544, distance: 53.4
click at [722, 550] on div "ND Nathalie Duverna $40/hour (Est: $160) Available" at bounding box center [737, 551] width 767 height 51
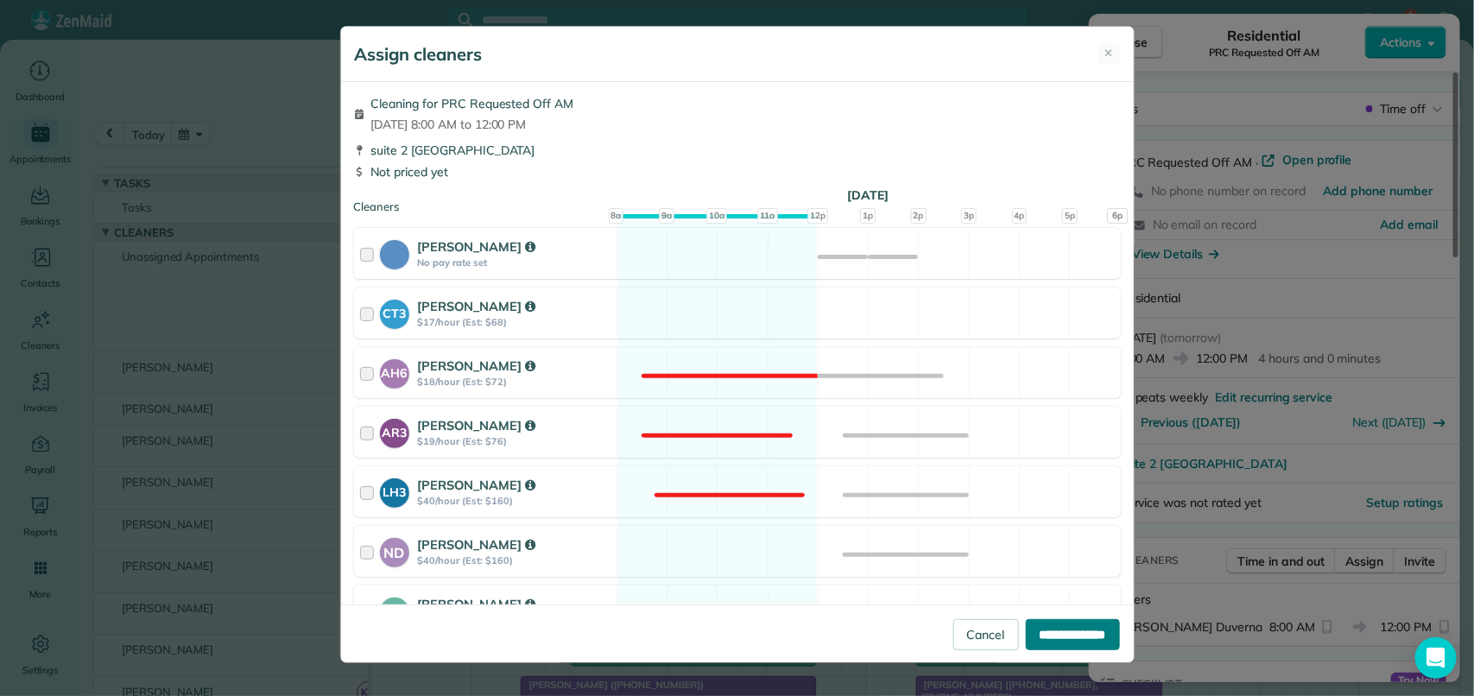
click at [1081, 635] on input "**********" at bounding box center [1073, 634] width 94 height 31
type input "**********"
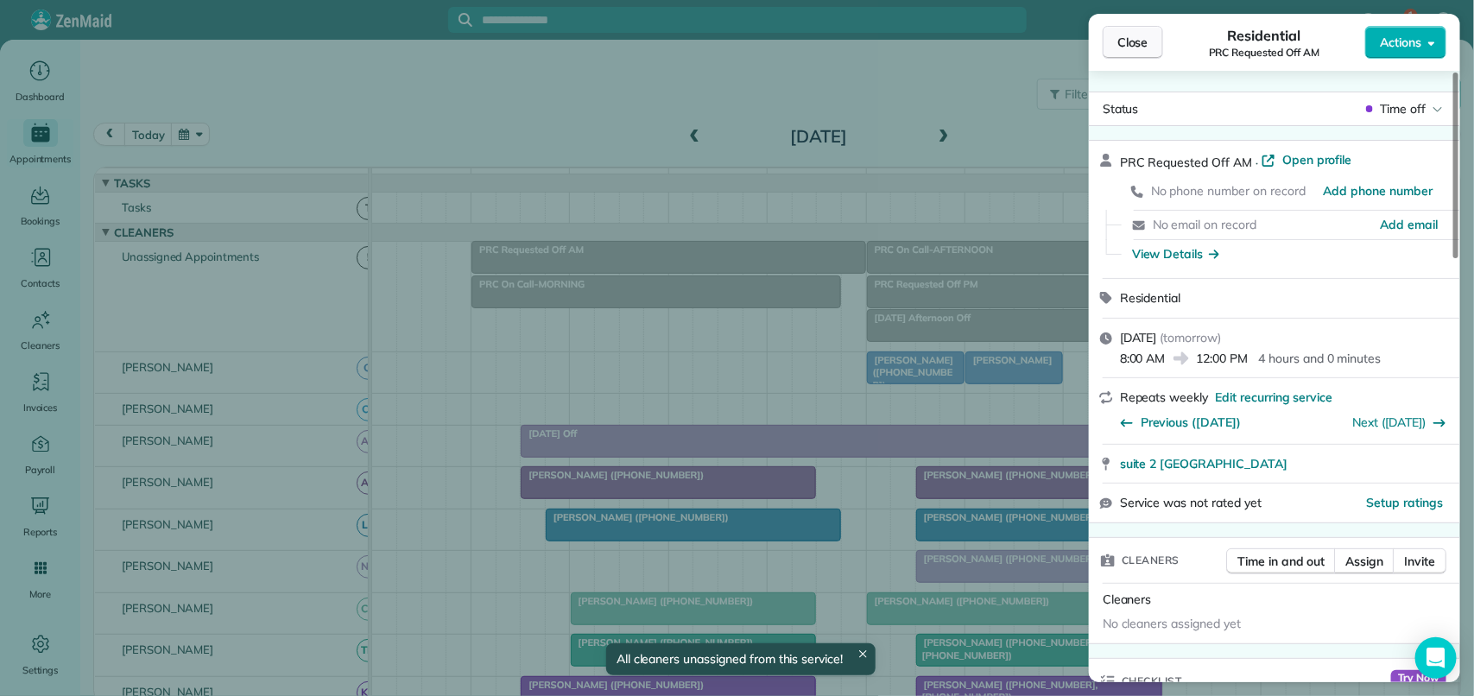
click at [1138, 41] on span "Close" at bounding box center [1132, 42] width 31 height 17
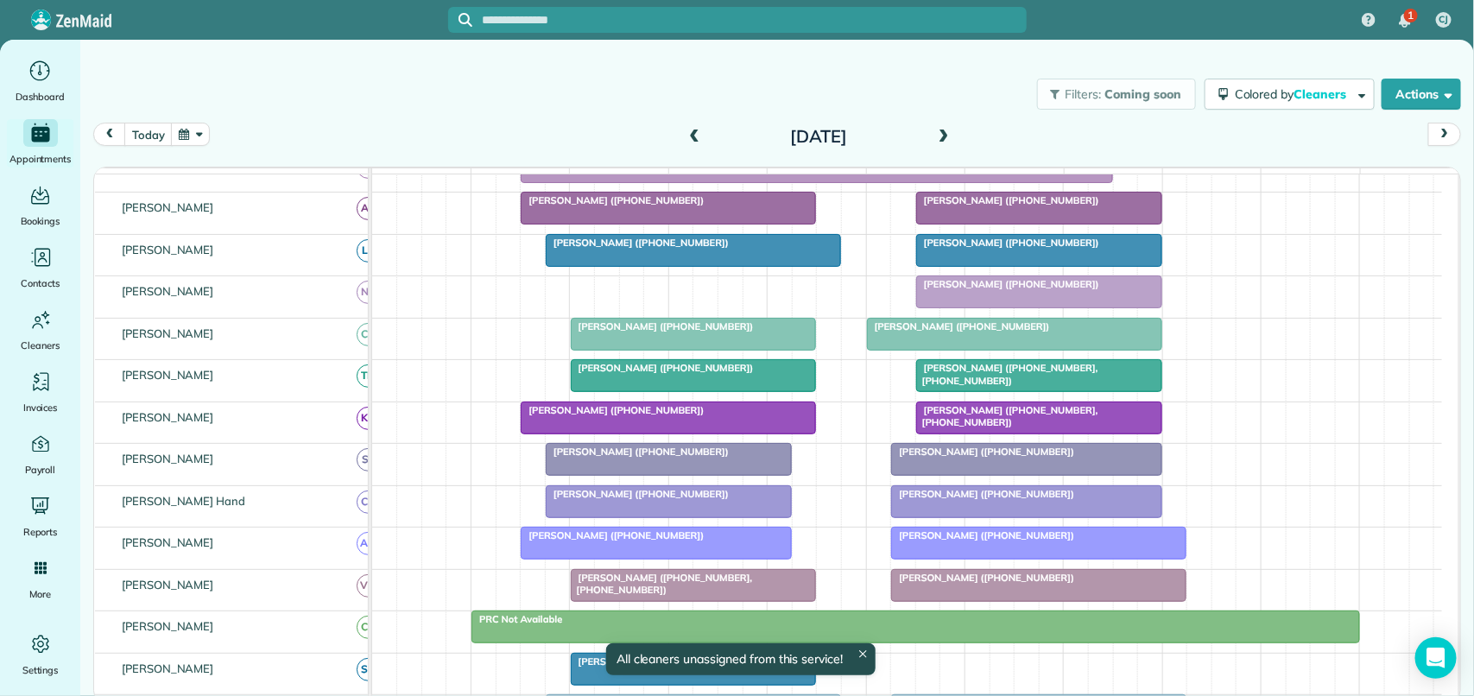
scroll to position [432, 0]
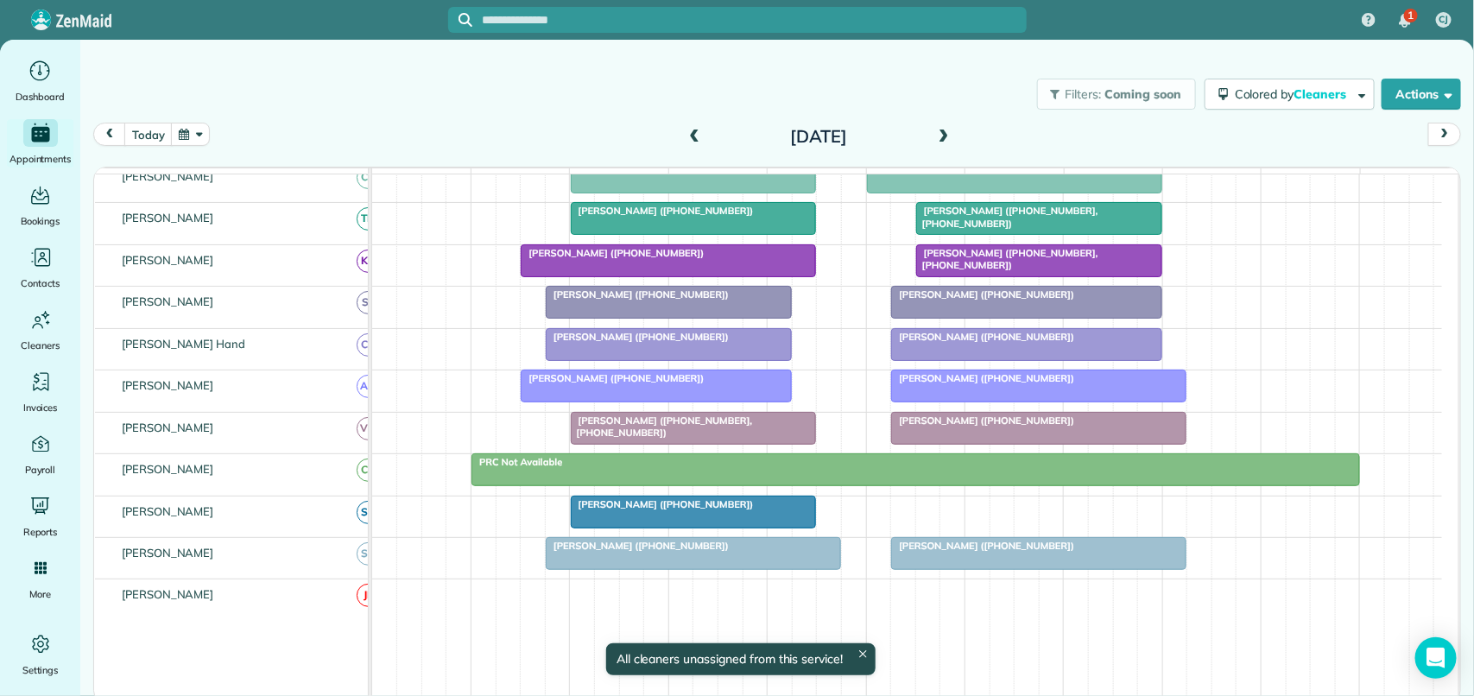
click at [836, 485] on div at bounding box center [915, 469] width 886 height 31
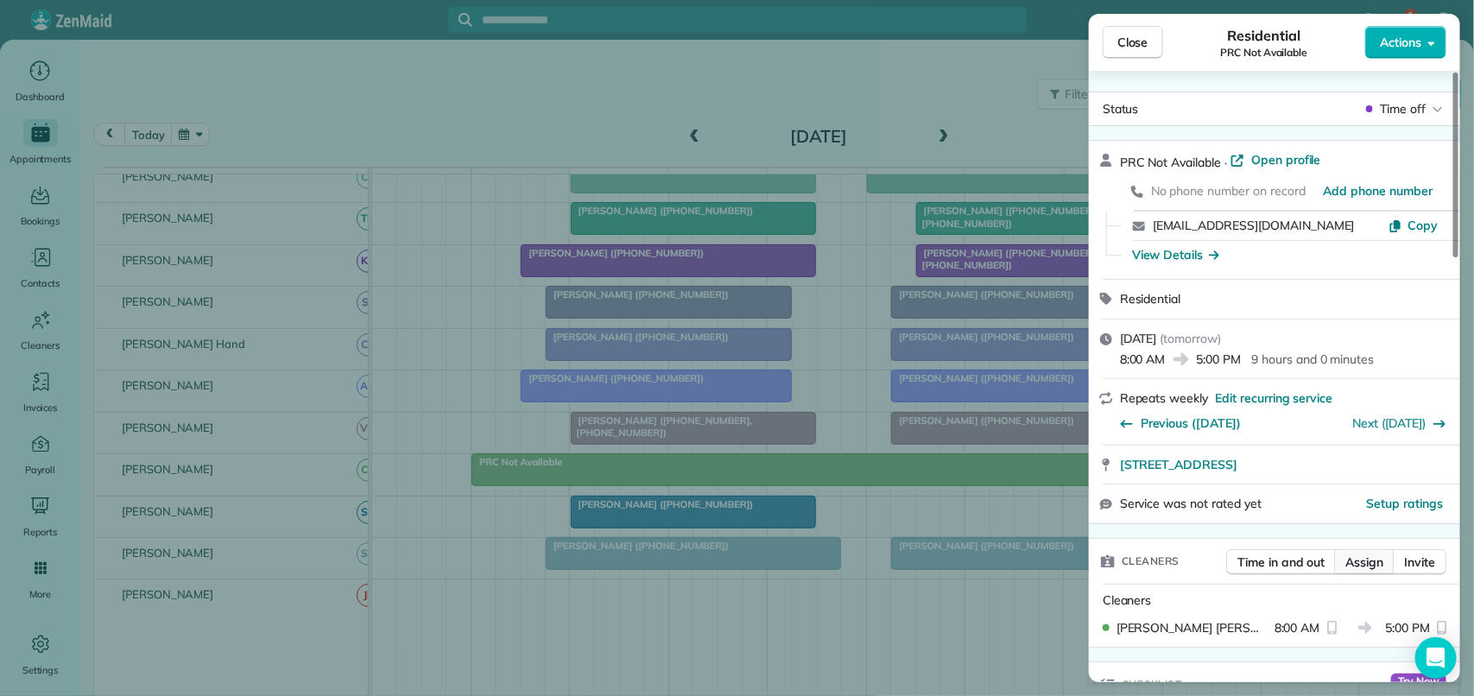
click at [1361, 566] on span "Assign" at bounding box center [1364, 561] width 38 height 17
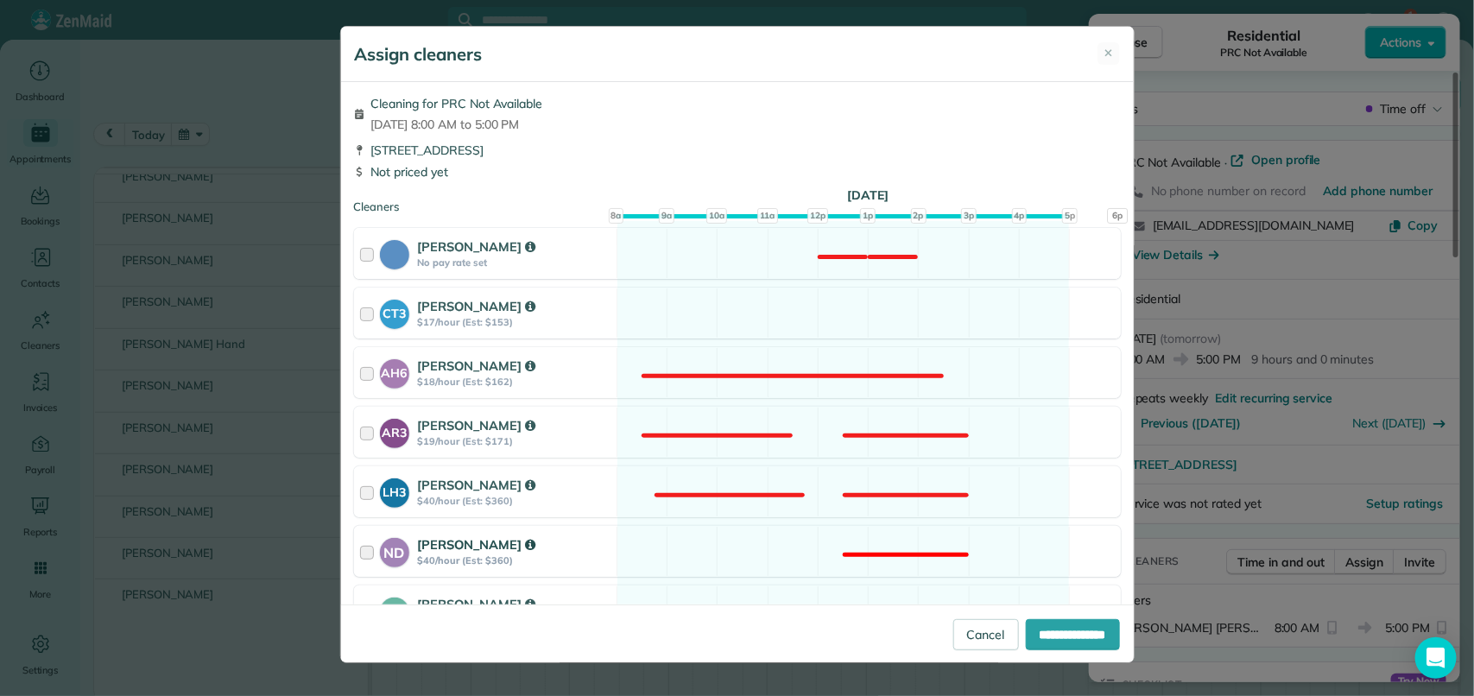
click at [791, 540] on div "ND Nathalie Duverna $40/hour (Est: $360) Not available" at bounding box center [737, 551] width 767 height 51
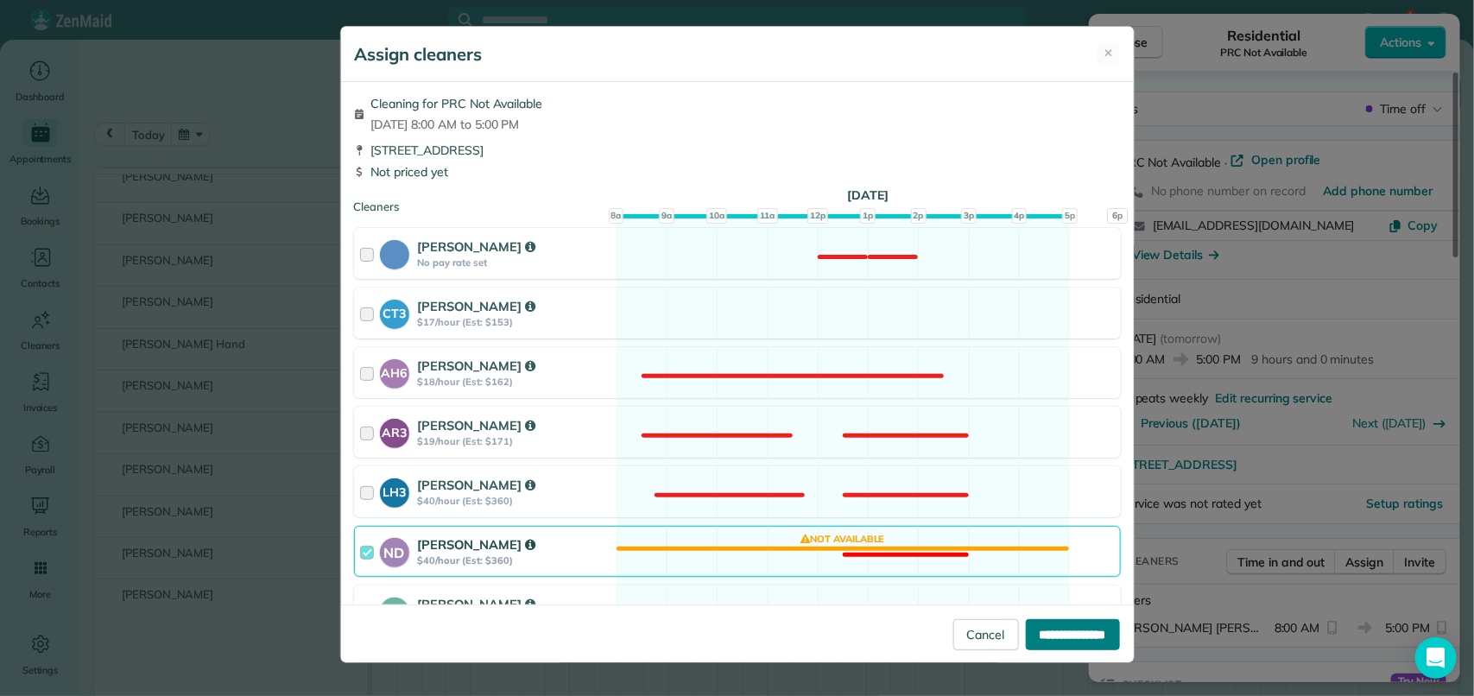
click at [1077, 631] on input "**********" at bounding box center [1073, 634] width 94 height 31
type input "**********"
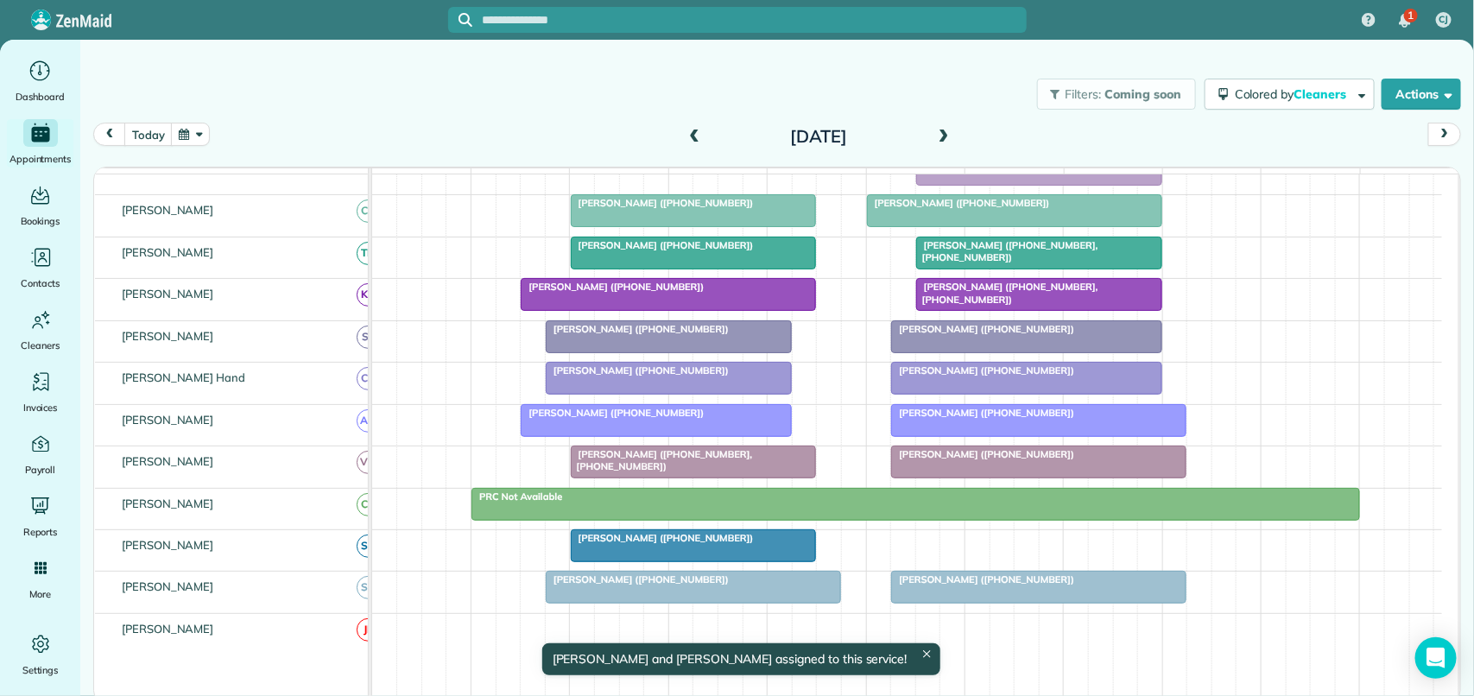
scroll to position [466, 0]
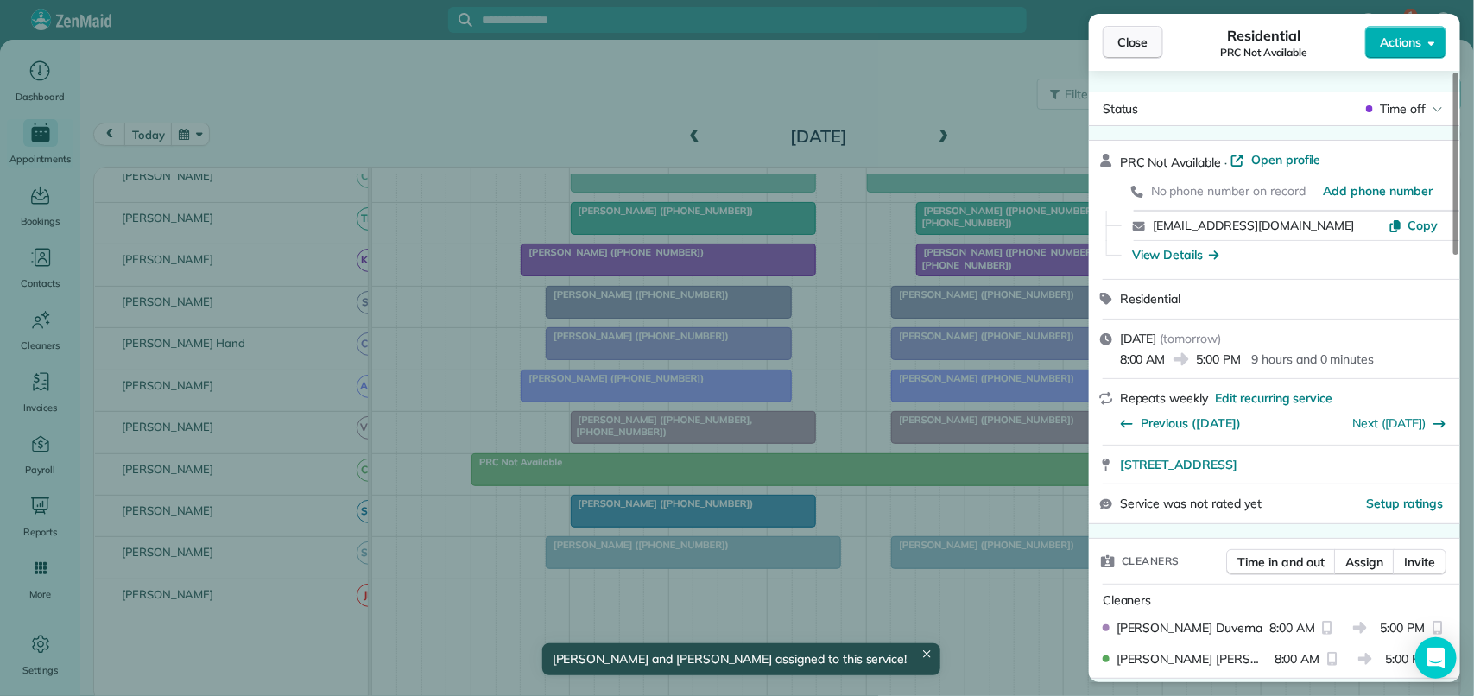
click at [1145, 34] on span "Close" at bounding box center [1132, 42] width 31 height 17
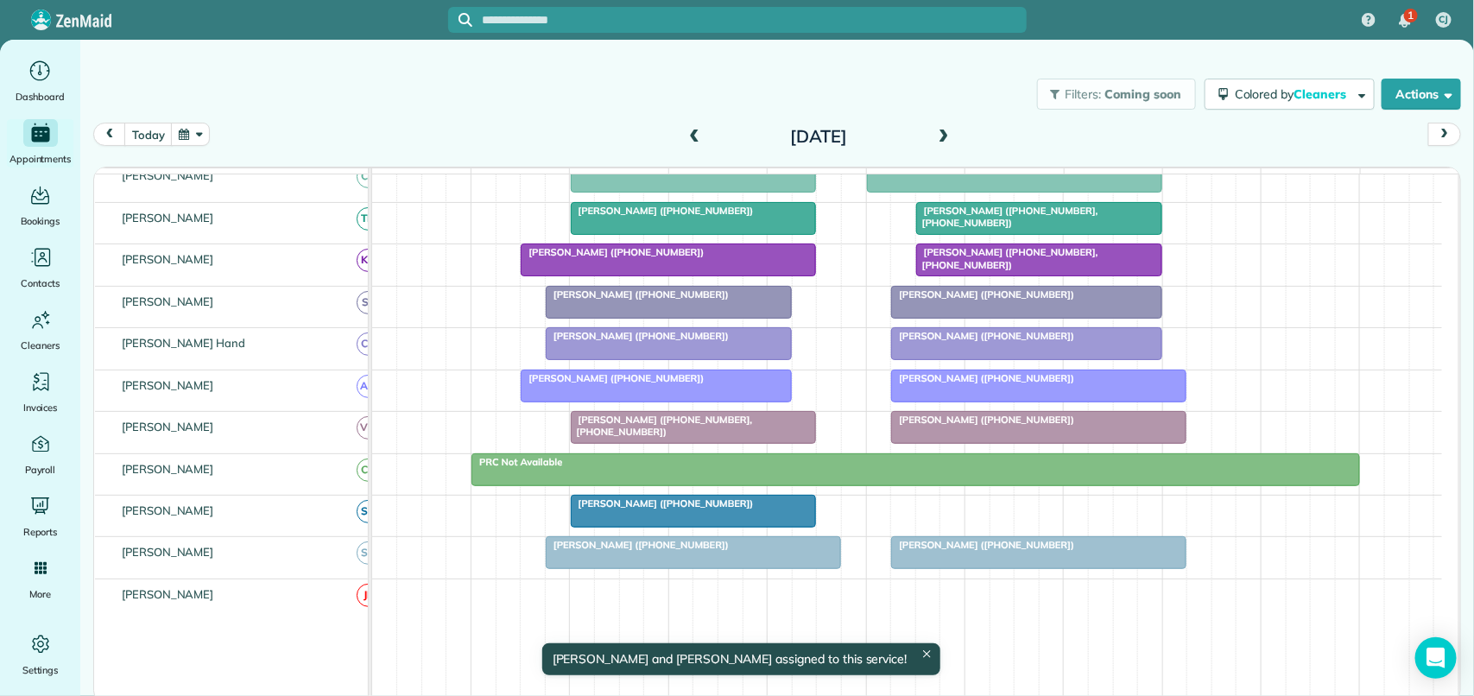
scroll to position [250, 0]
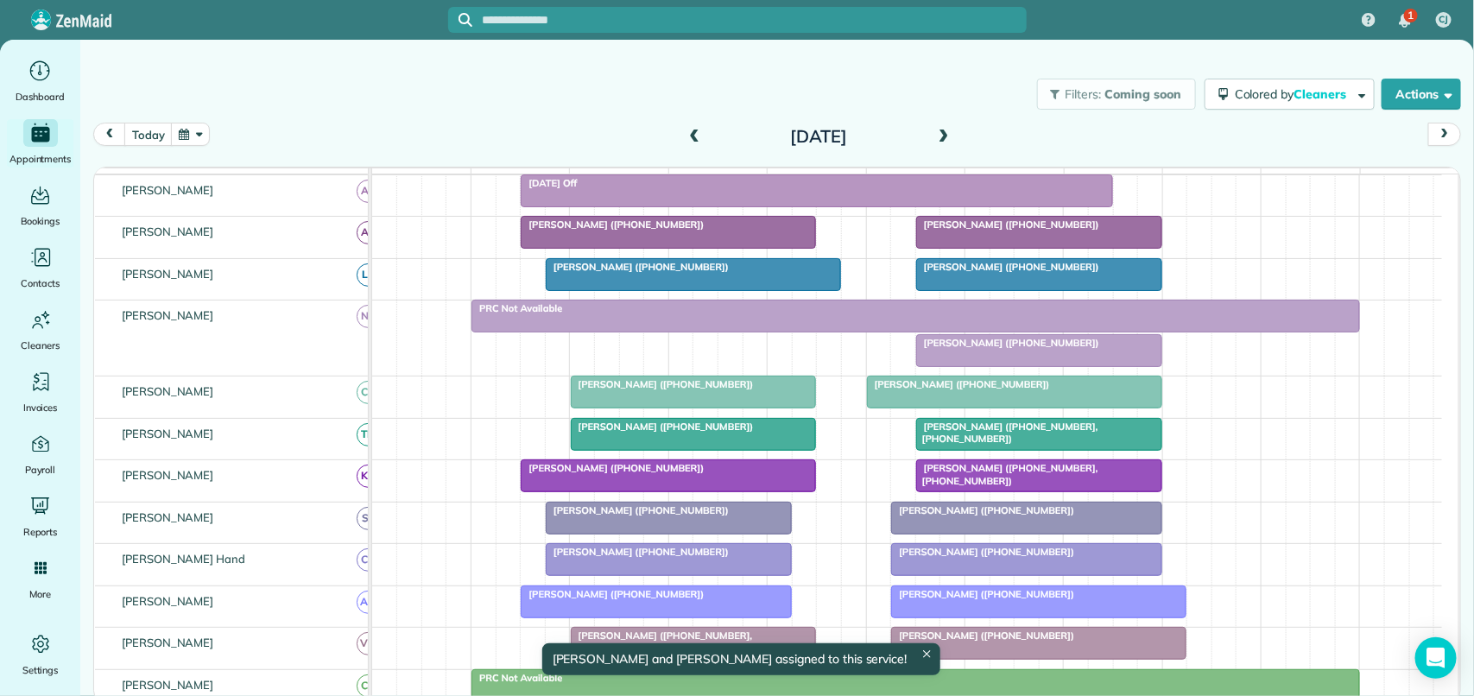
click at [994, 366] on div at bounding box center [1039, 350] width 244 height 31
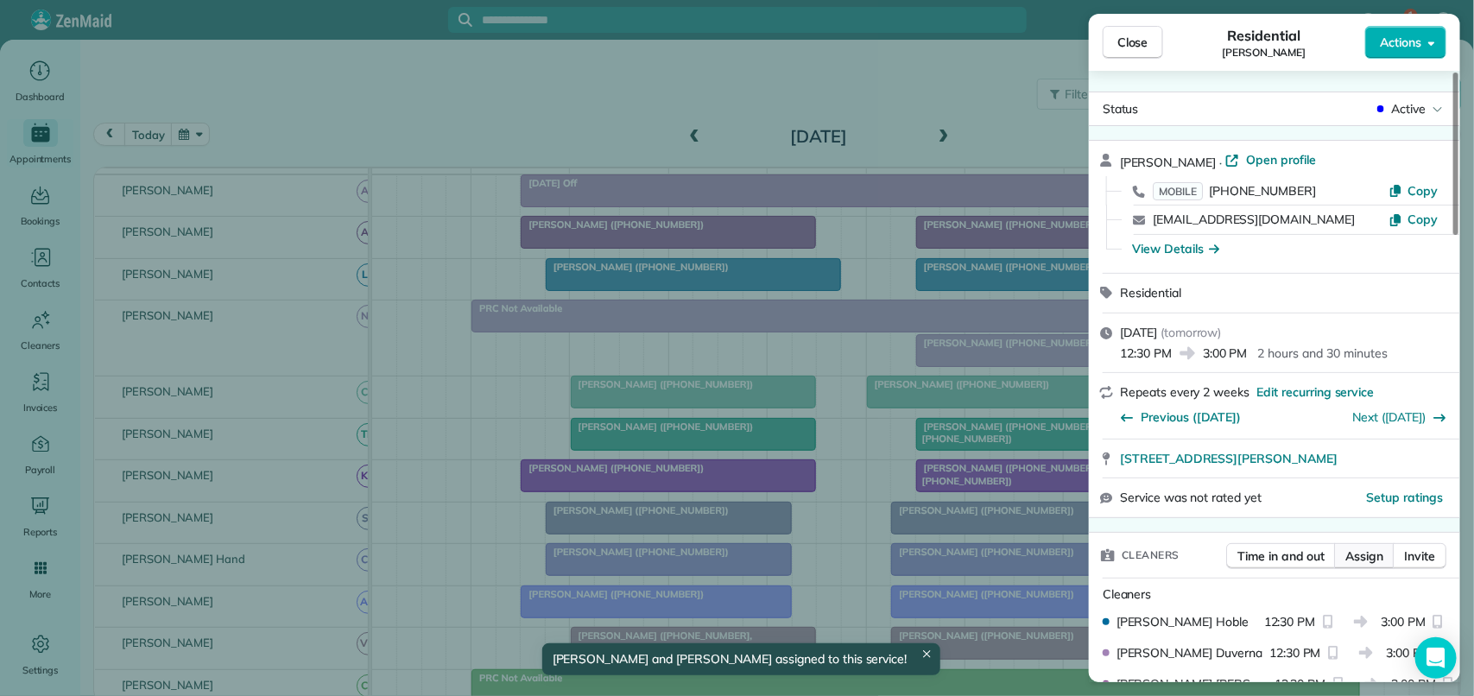
click at [1370, 561] on span "Assign" at bounding box center [1364, 555] width 38 height 17
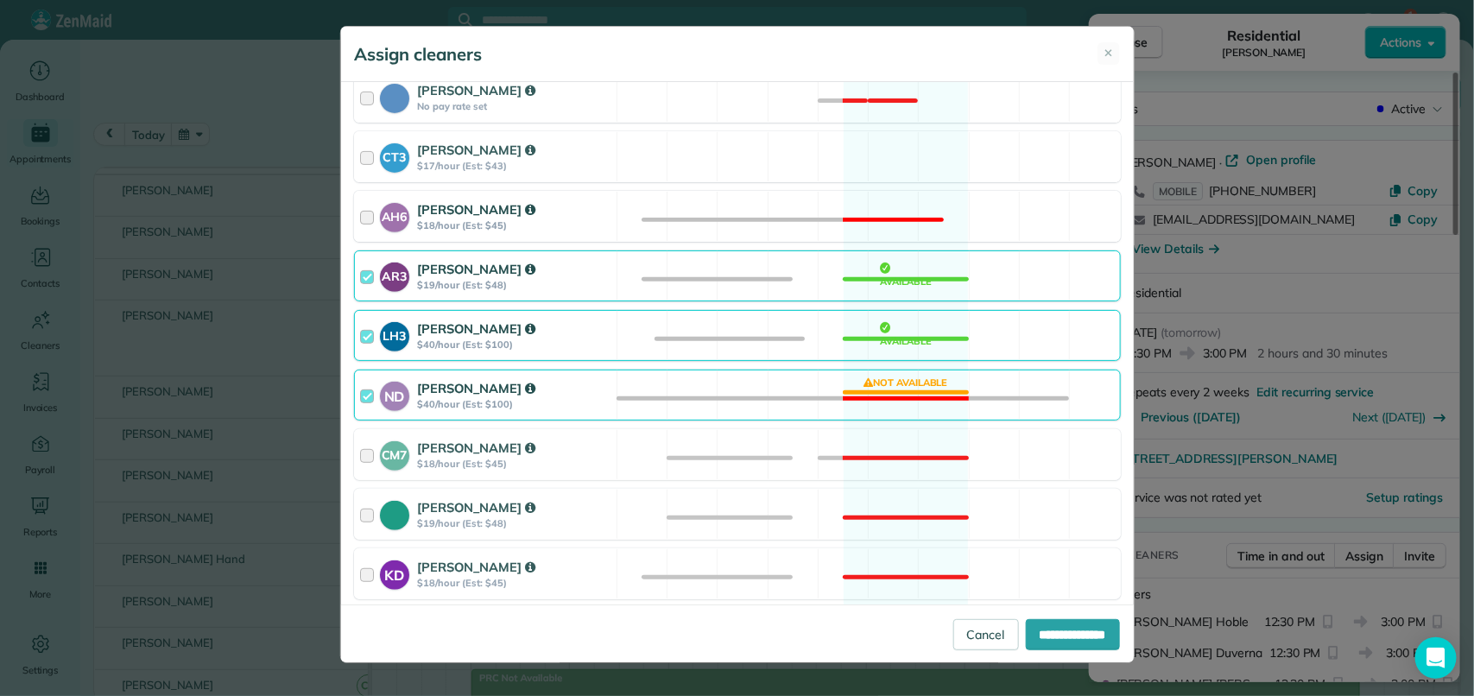
scroll to position [324, 0]
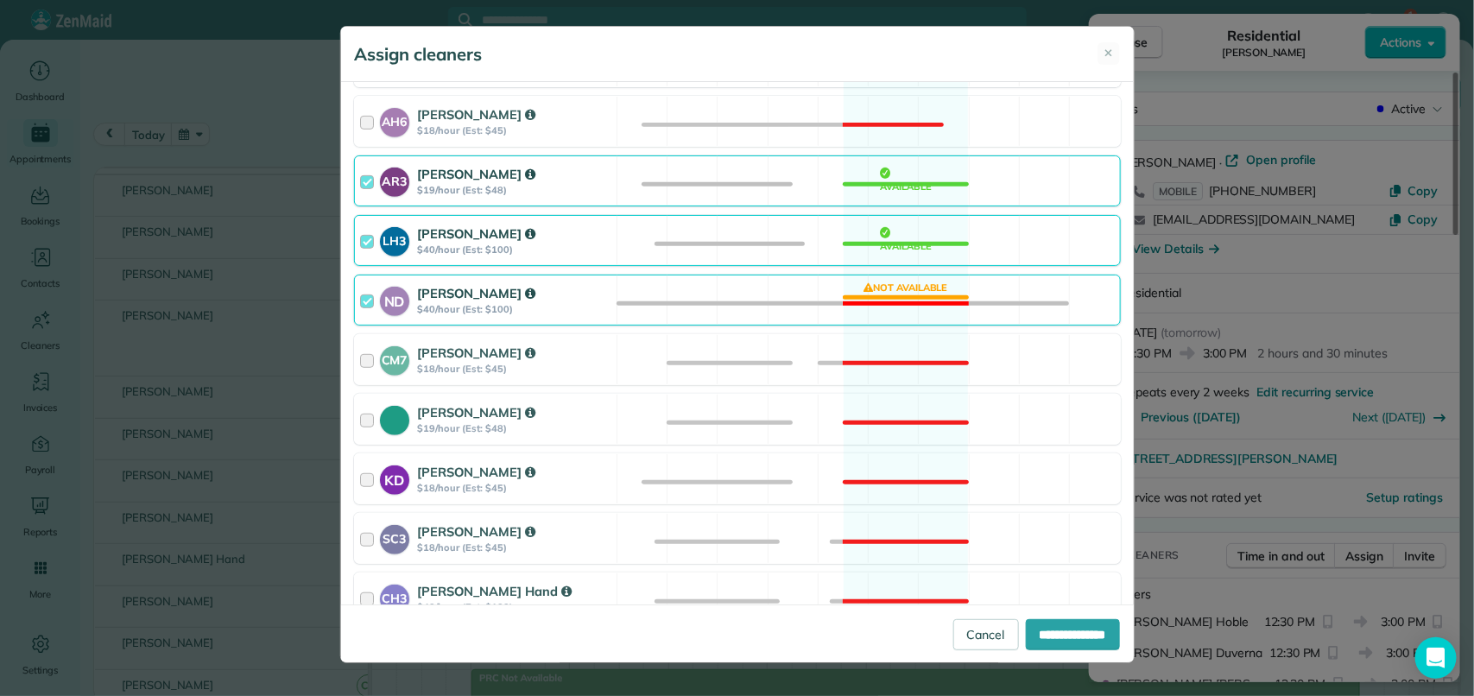
click at [930, 302] on div "ND Nathalie Duverna $40/hour (Est: $100) Not available" at bounding box center [737, 300] width 767 height 51
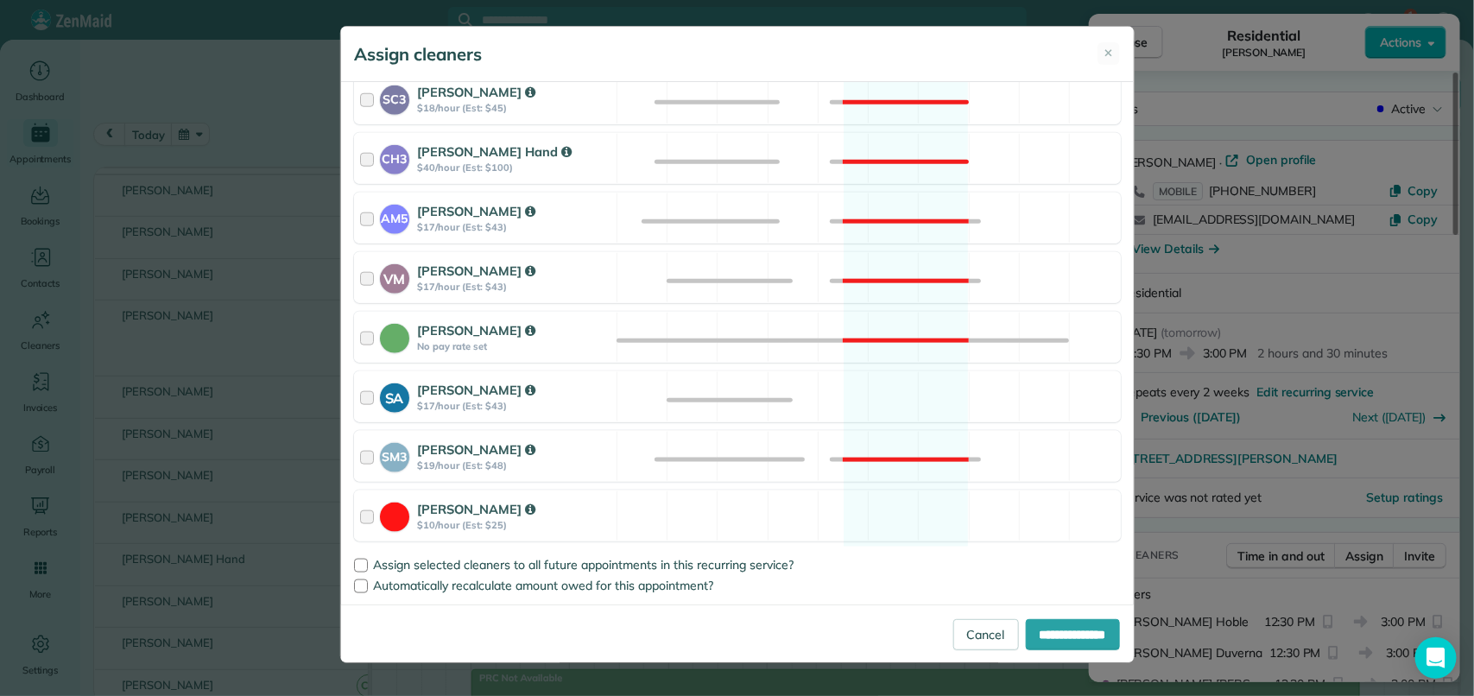
scroll to position [770, 0]
click at [887, 407] on div "SA Stephanie Allen $17/hour (Est: $43) Available" at bounding box center [737, 396] width 767 height 51
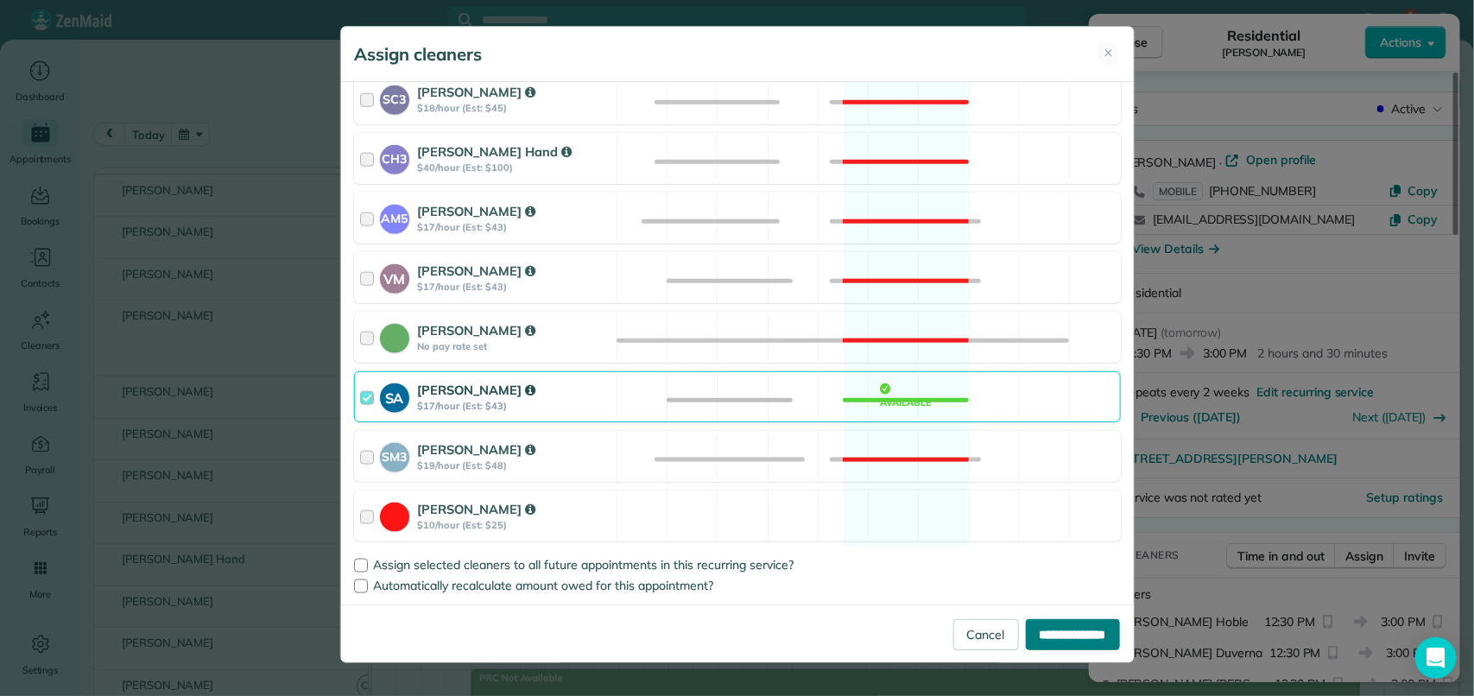
click at [1055, 635] on input "**********" at bounding box center [1073, 634] width 94 height 31
type input "**********"
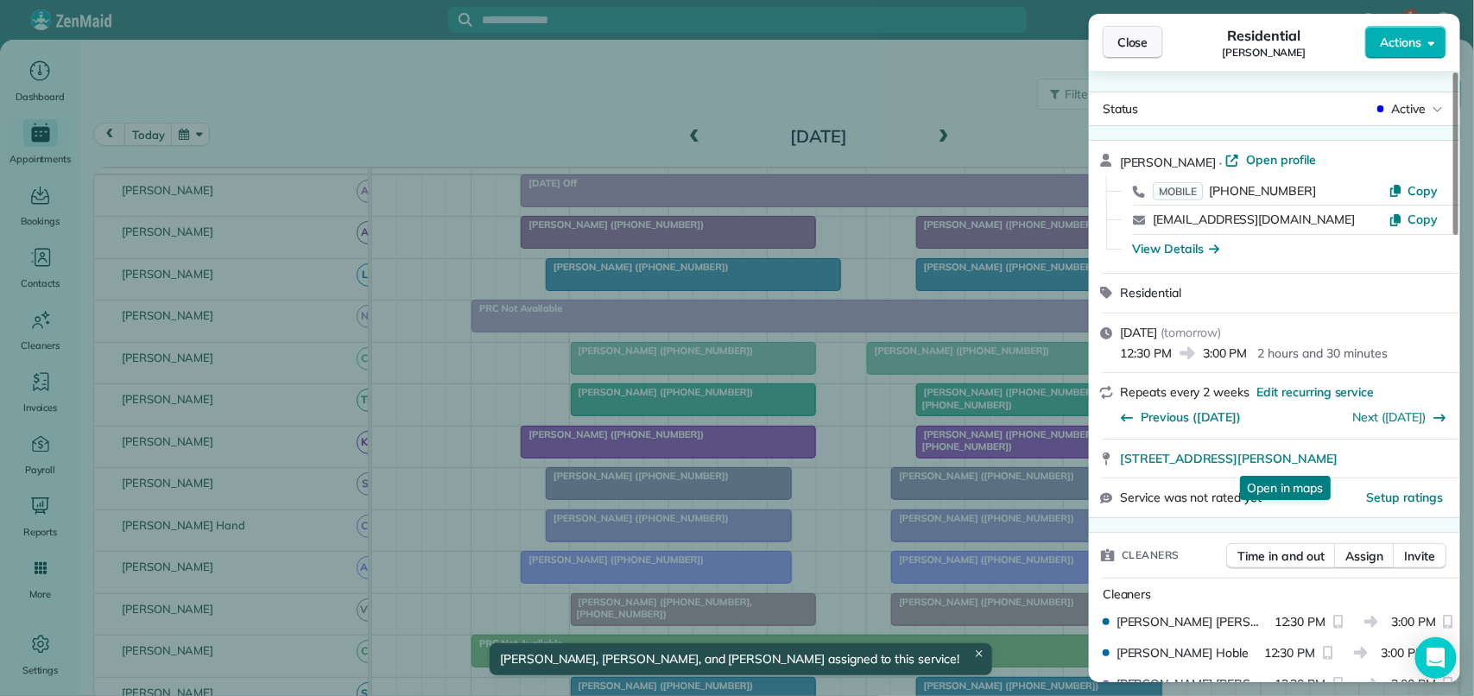
click at [1132, 41] on span "Close" at bounding box center [1132, 42] width 31 height 17
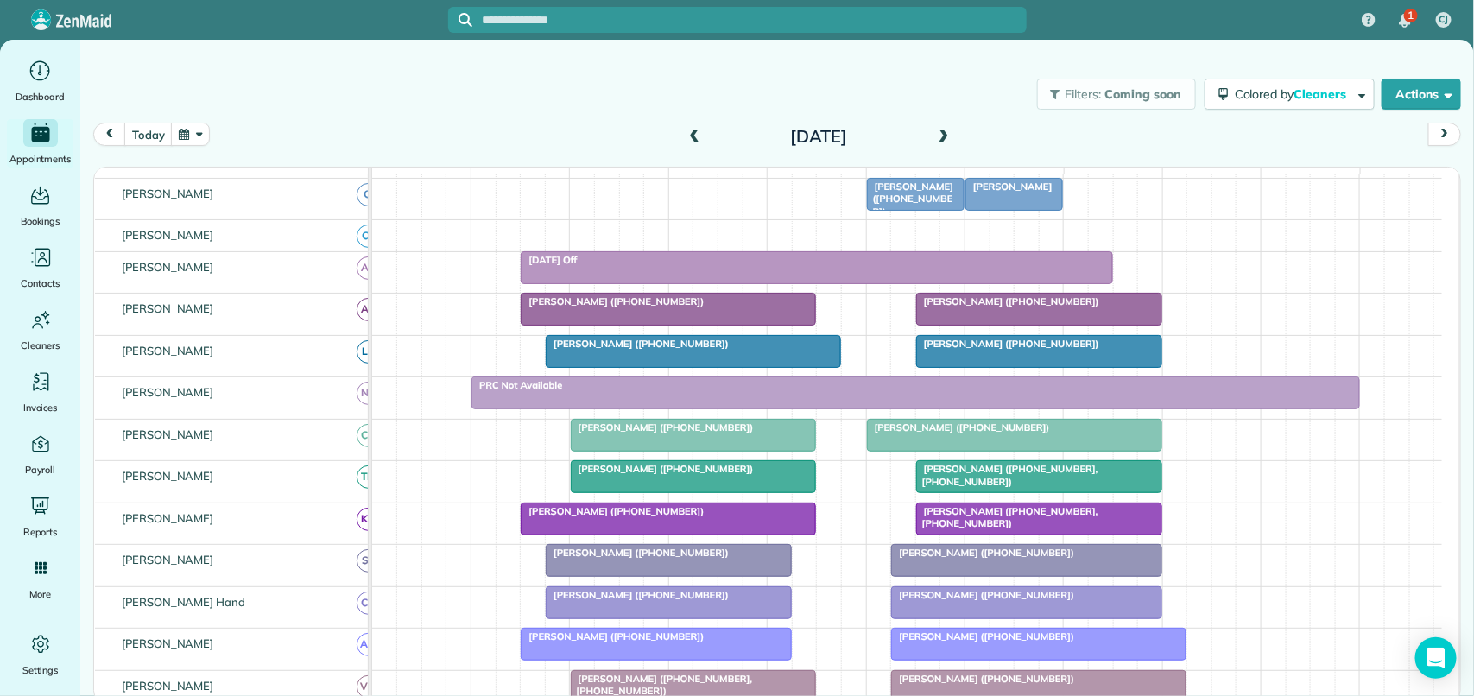
scroll to position [142, 0]
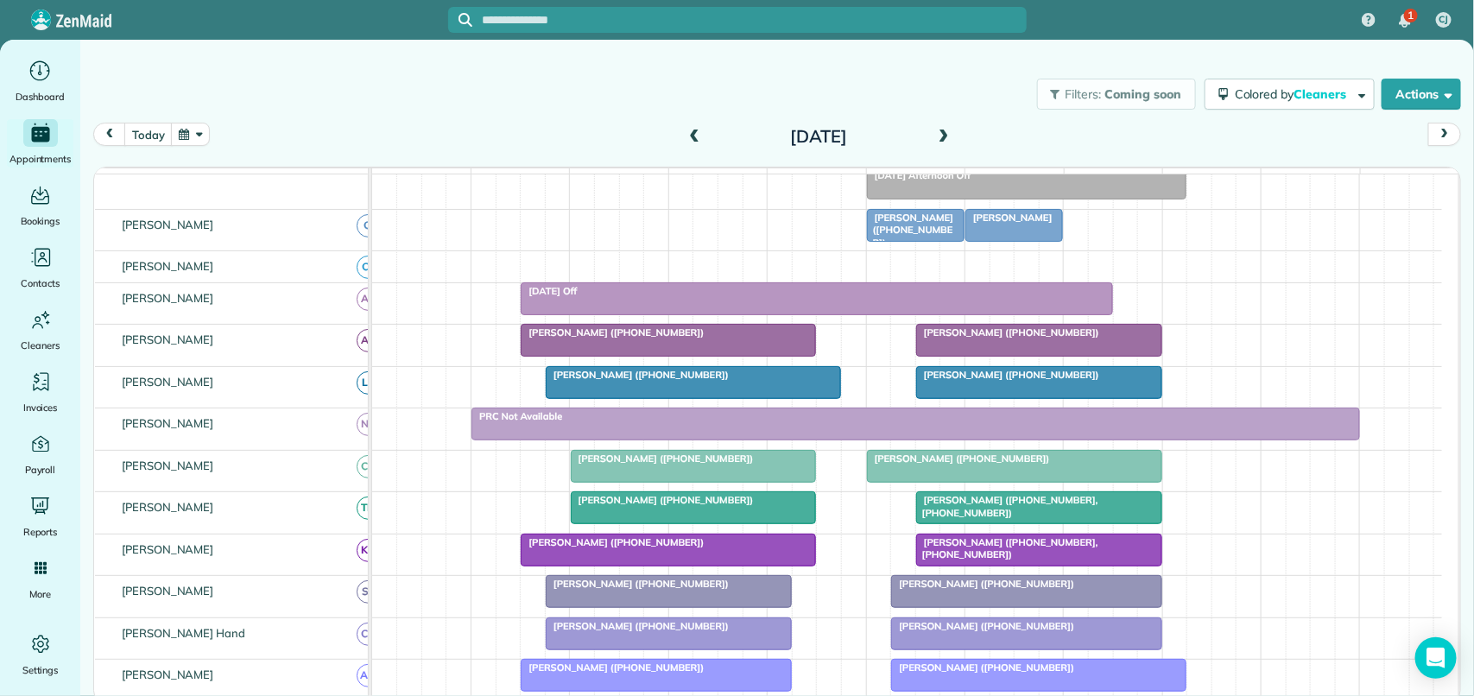
click at [580, 101] on div "Filters: Coming soon Colored by Cleaners Color by Cleaner Color by Team Color b…" at bounding box center [776, 94] width 1393 height 57
